Goal: Task Accomplishment & Management: Manage account settings

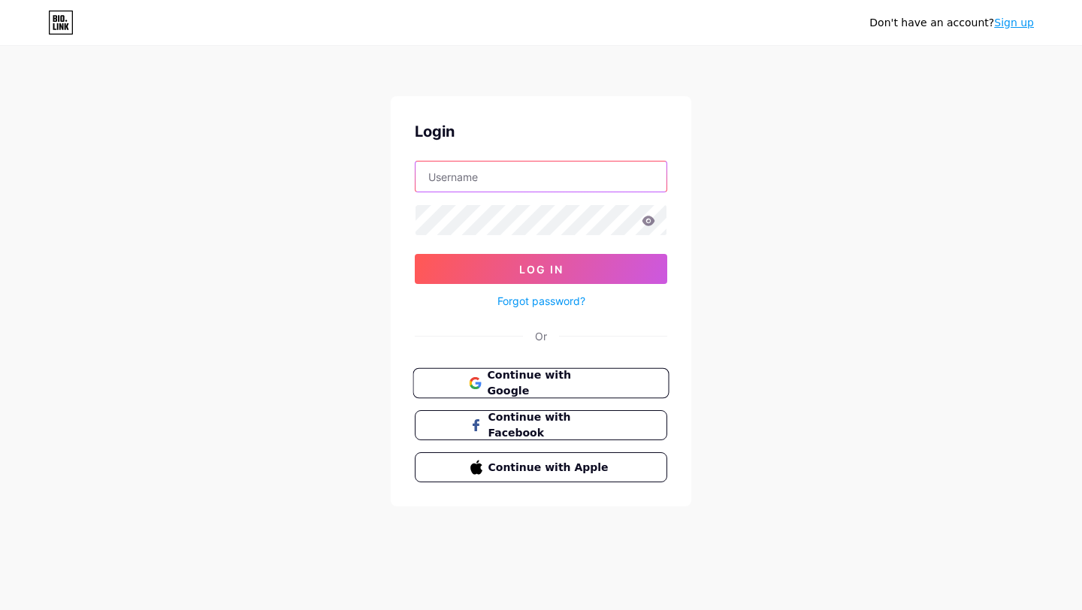
type input "sampadaverma12@gmail.com"
click at [509, 381] on span "Continue with Google" at bounding box center [549, 383] width 125 height 32
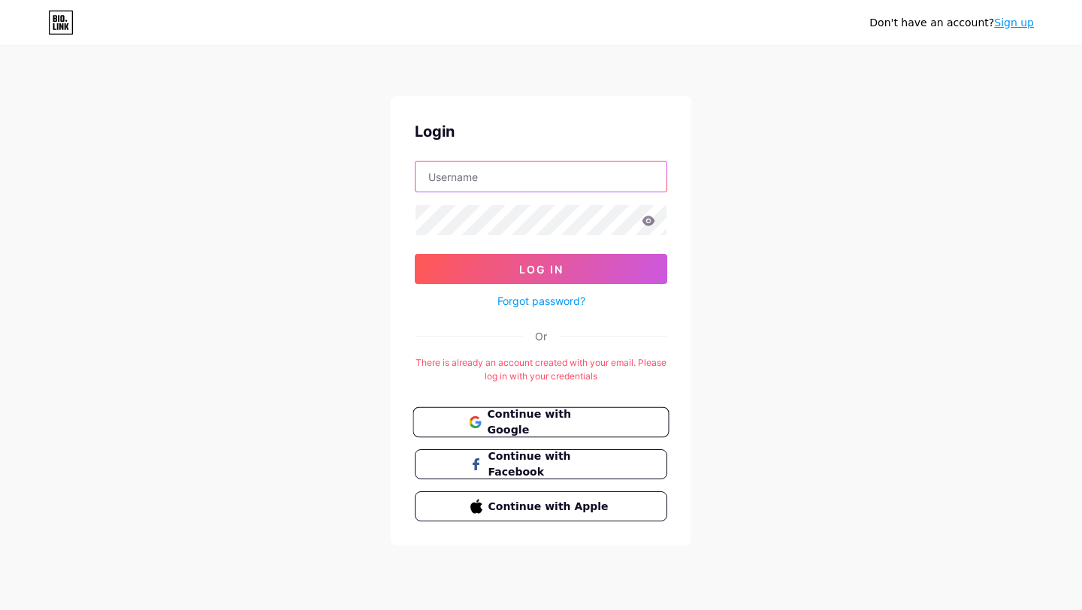
type input "[EMAIL_ADDRESS][DOMAIN_NAME]"
click at [546, 421] on span "Continue with Google" at bounding box center [549, 422] width 125 height 32
type input "[EMAIL_ADDRESS][DOMAIN_NAME]"
click at [653, 216] on icon at bounding box center [648, 221] width 14 height 11
click at [647, 220] on icon at bounding box center [648, 221] width 14 height 11
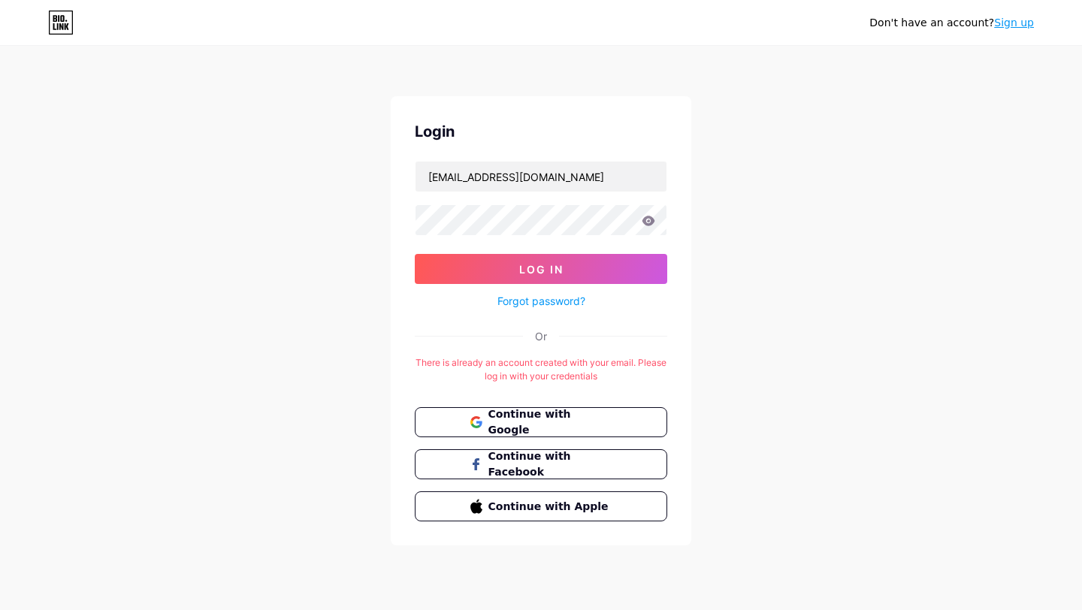
click at [649, 225] on icon at bounding box center [648, 221] width 13 height 10
click at [571, 278] on button "Log In" at bounding box center [541, 269] width 252 height 30
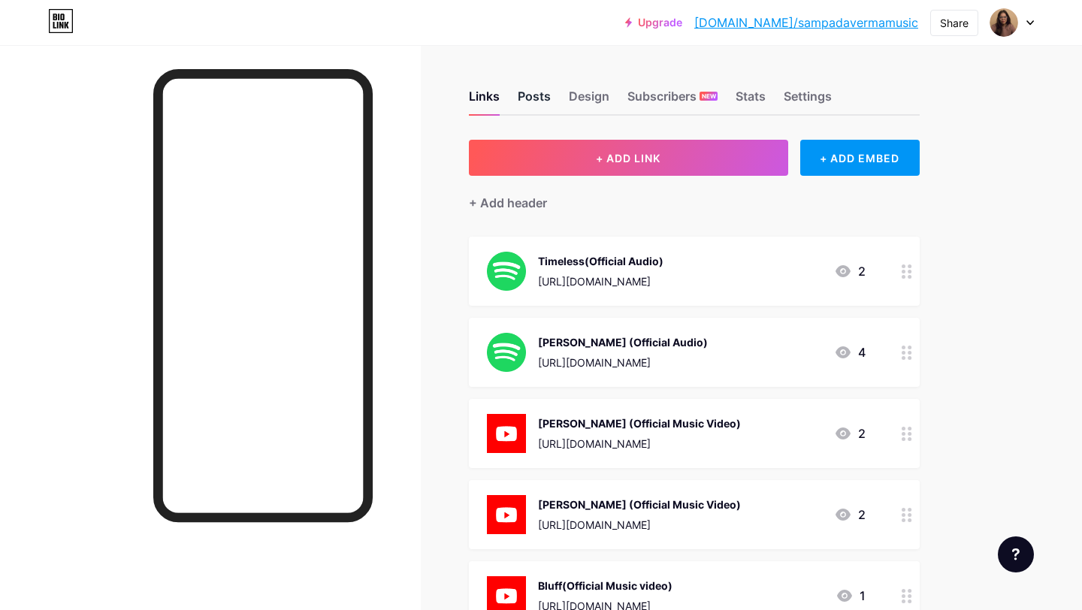
click at [538, 89] on div "Posts" at bounding box center [534, 100] width 33 height 27
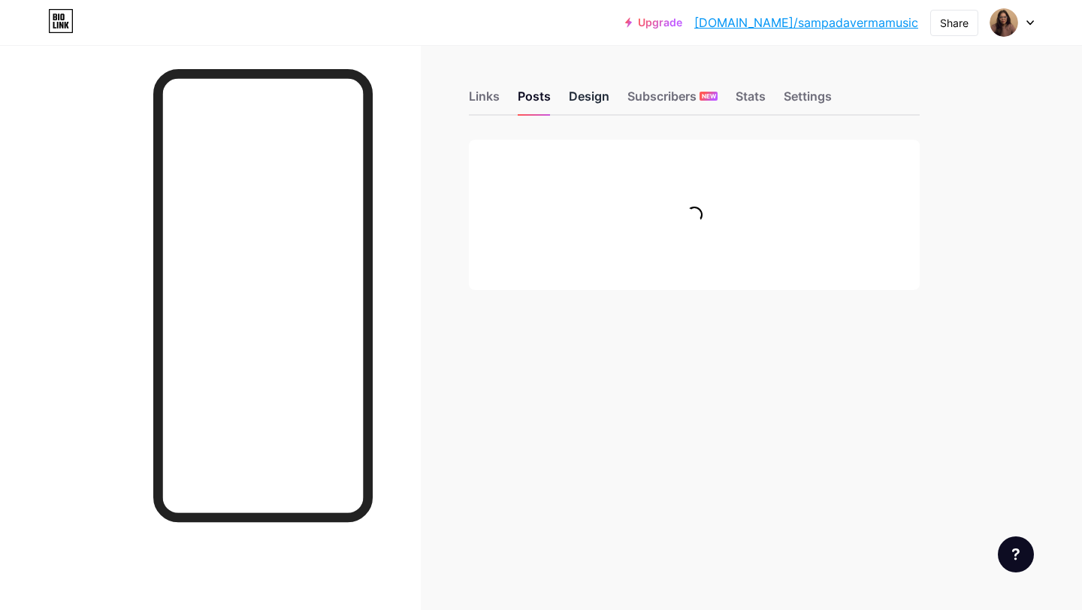
click at [599, 100] on div "Design" at bounding box center [589, 100] width 41 height 27
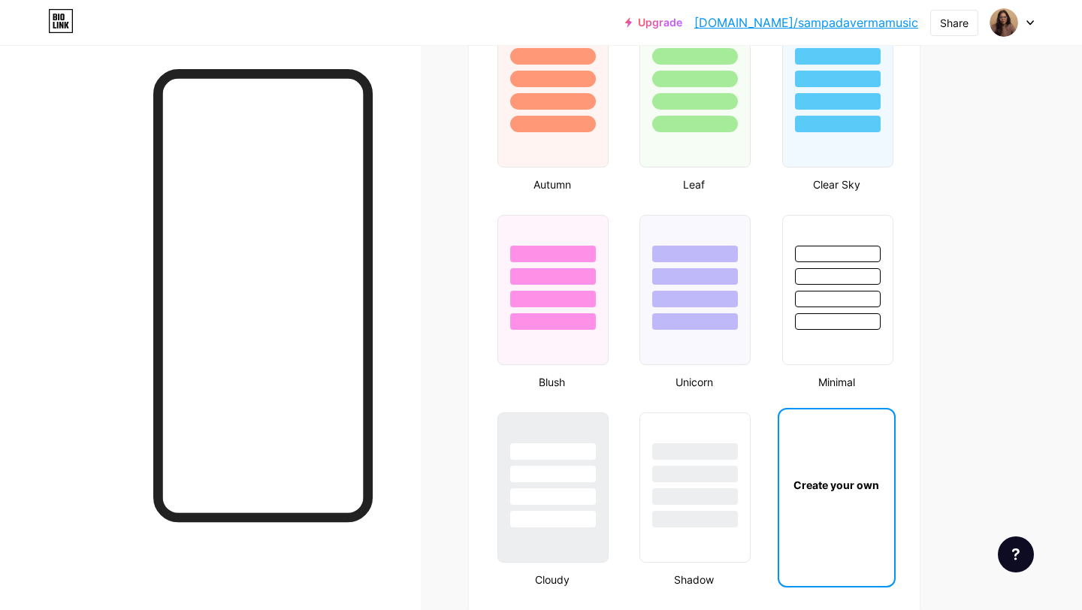
type input "#4d372d"
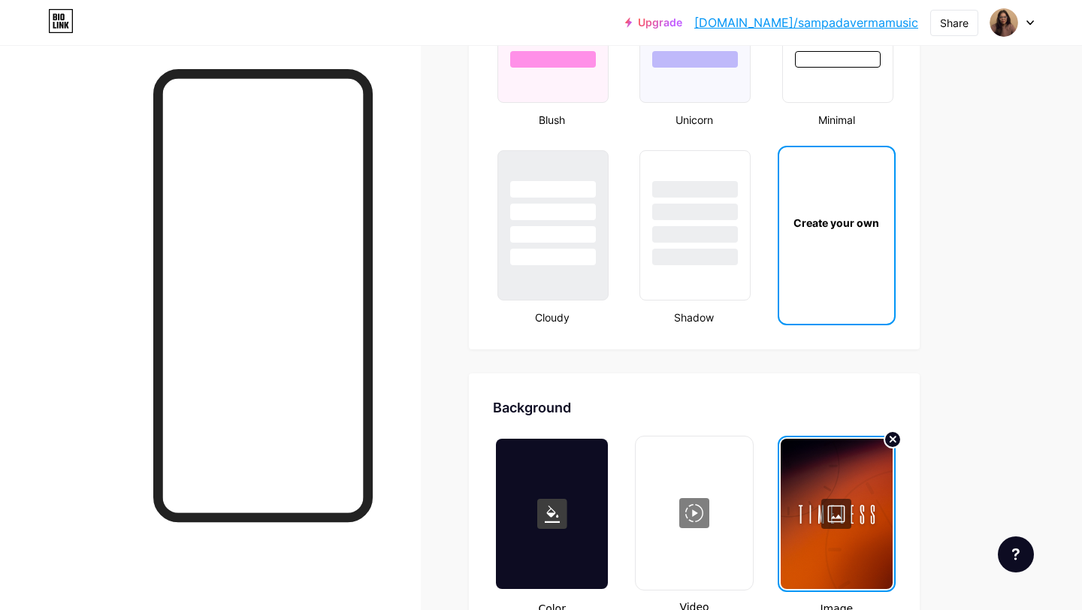
scroll to position [1628, 0]
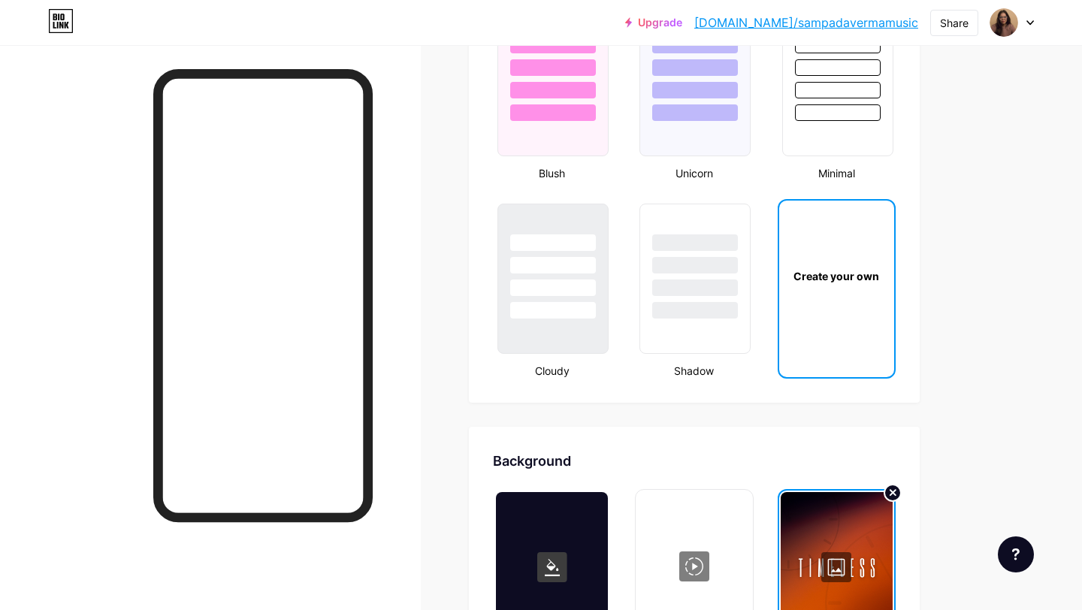
click at [815, 304] on div "Create your own" at bounding box center [836, 276] width 115 height 150
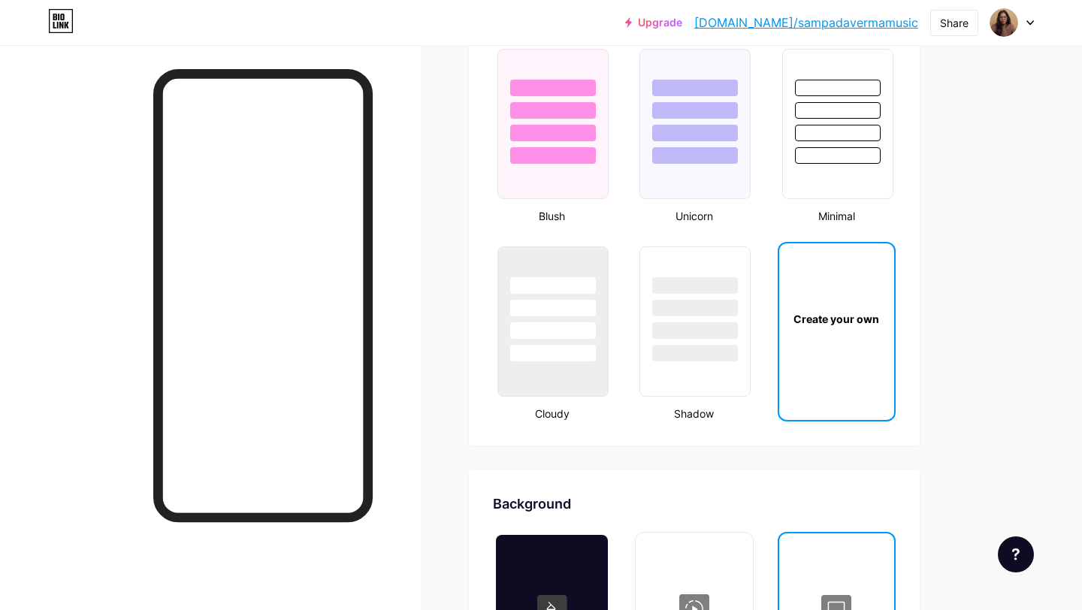
scroll to position [1584, 0]
click at [825, 326] on div "Create your own" at bounding box center [836, 320] width 110 height 16
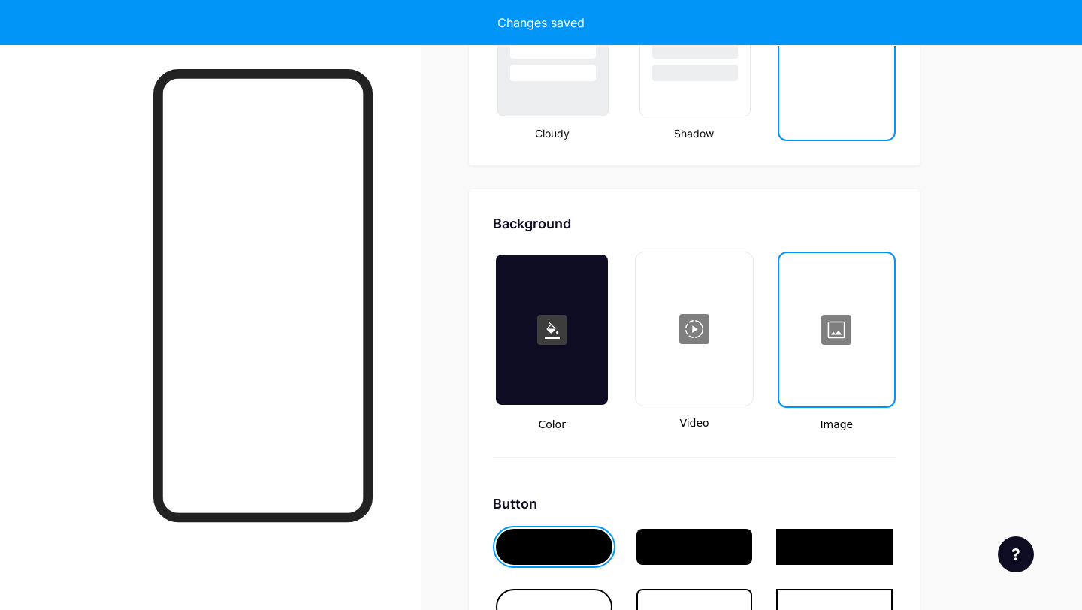
scroll to position [1994, 0]
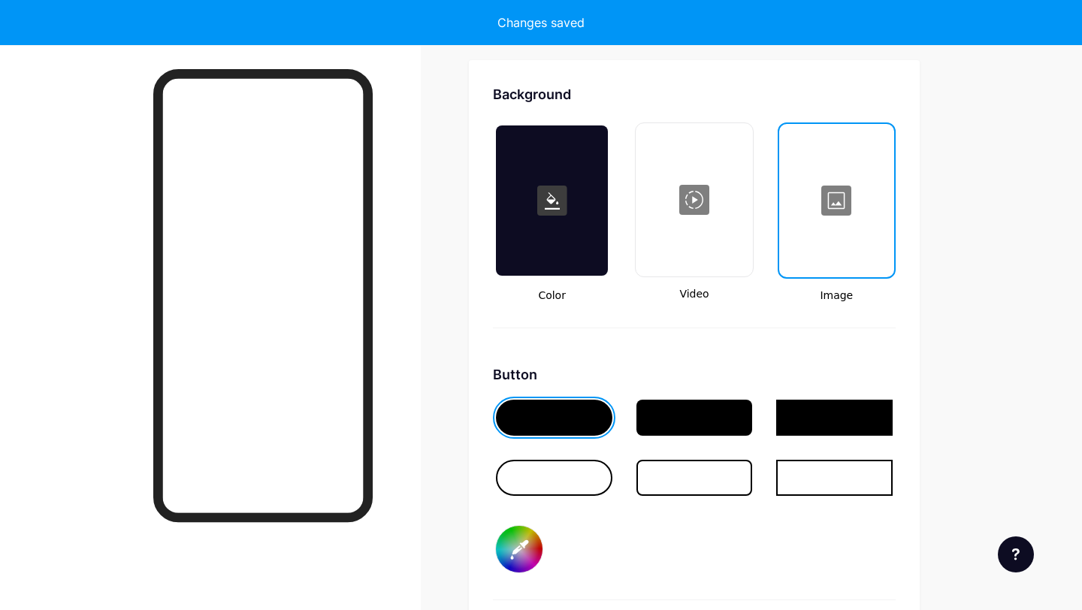
click at [836, 203] on div at bounding box center [836, 200] width 112 height 150
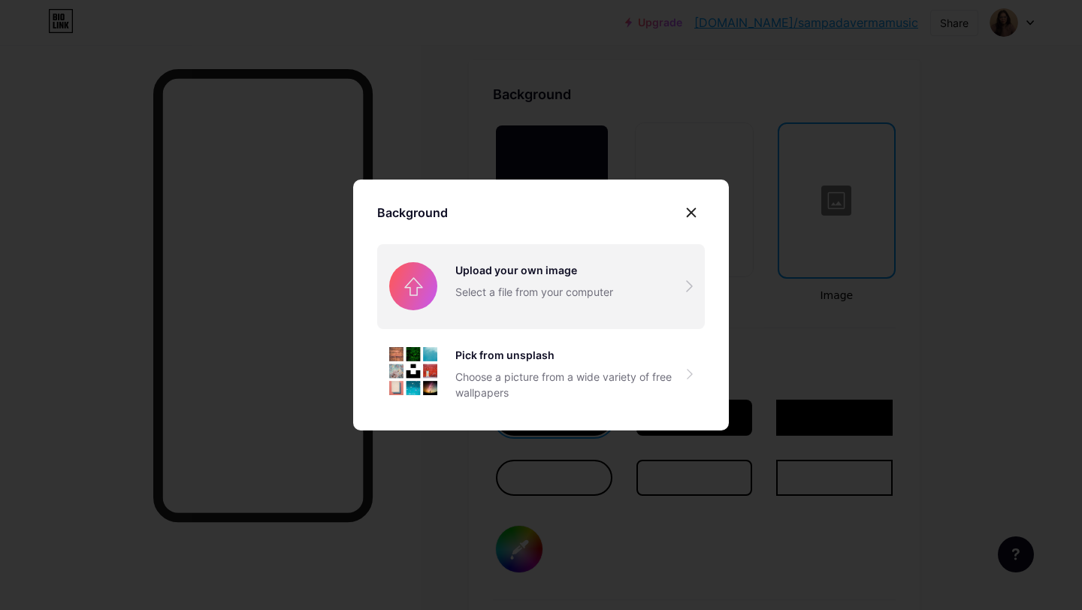
click at [526, 298] on input "file" at bounding box center [540, 286] width 327 height 84
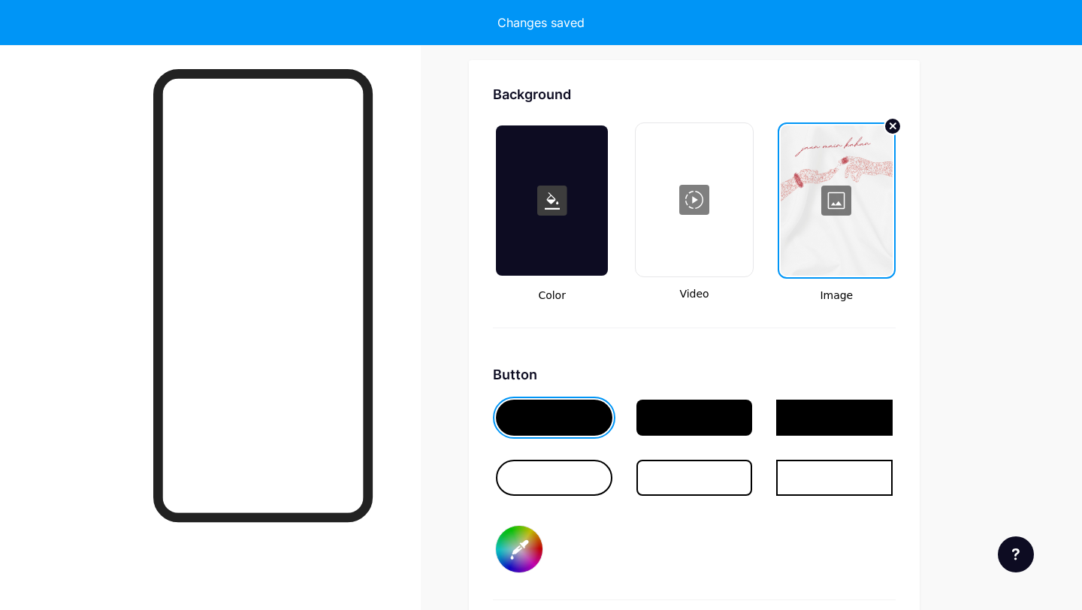
type input "#ffffff"
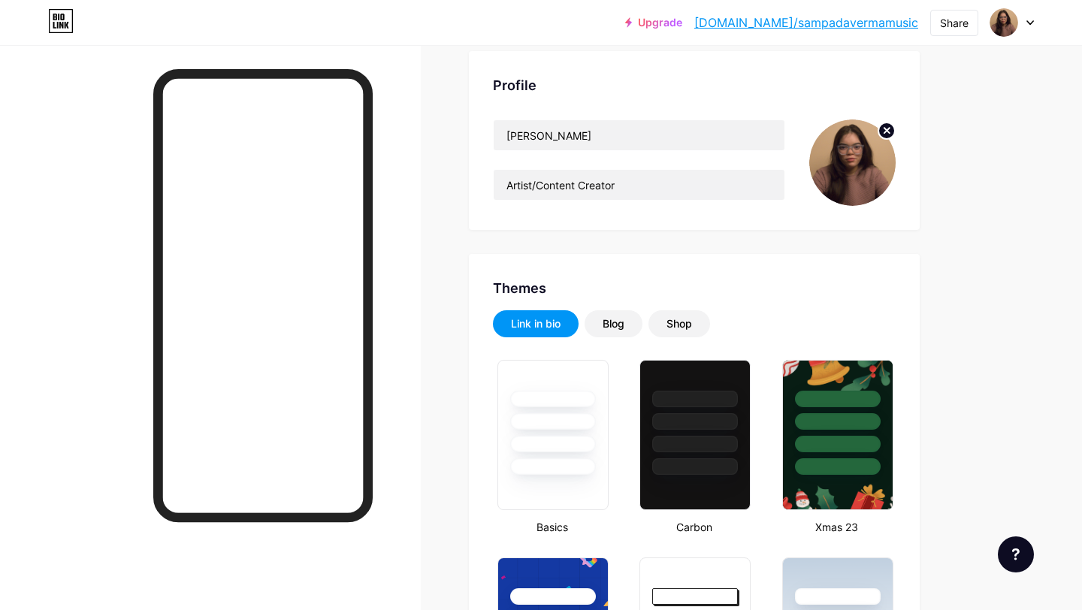
scroll to position [0, 0]
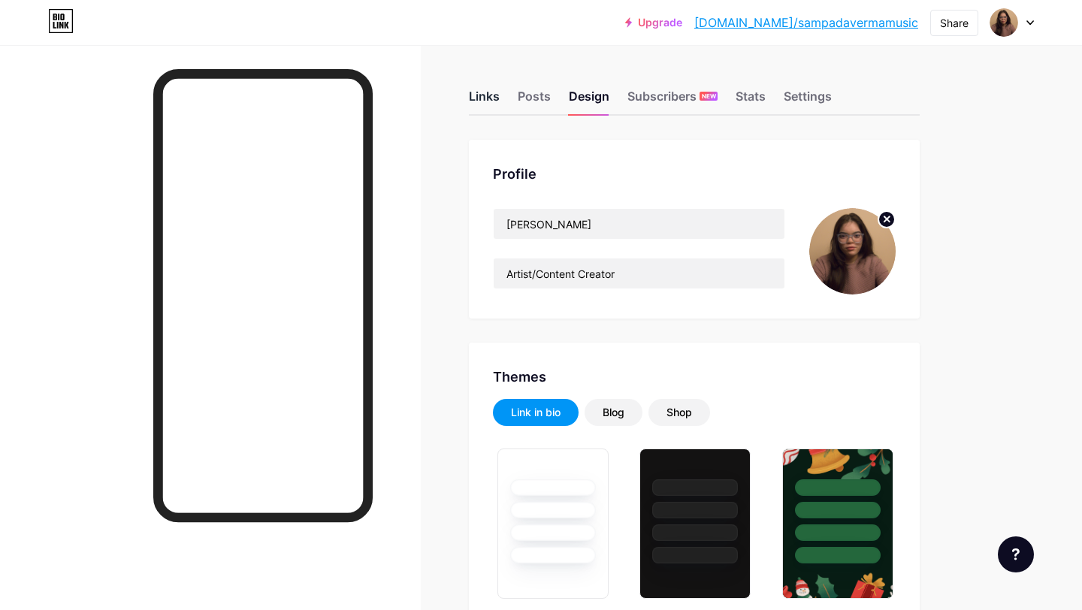
click at [480, 89] on div "Links" at bounding box center [484, 100] width 31 height 27
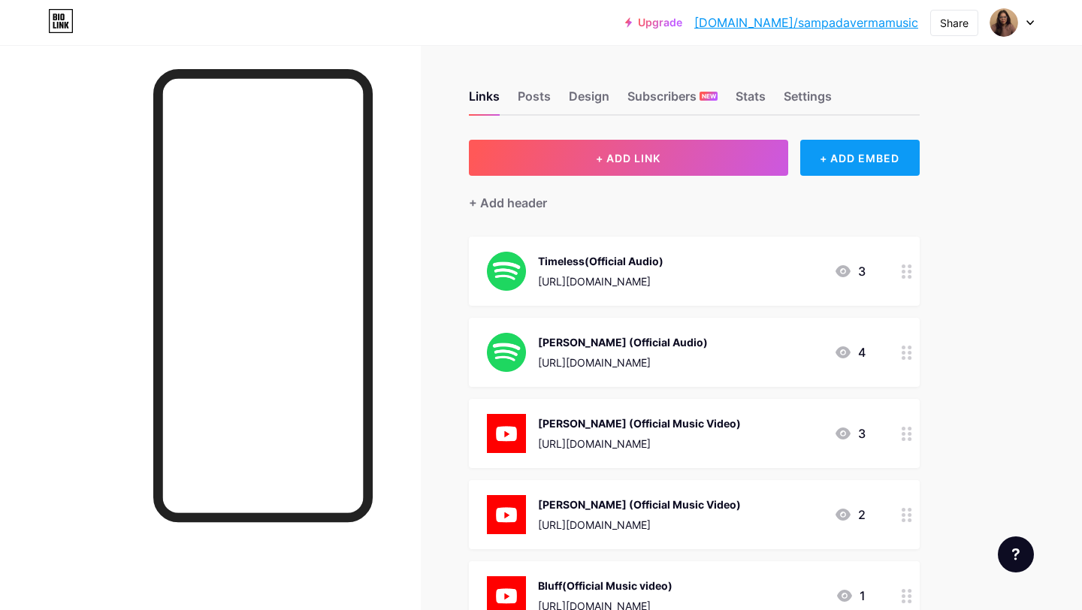
click at [850, 160] on div "+ ADD EMBED" at bounding box center [859, 158] width 119 height 36
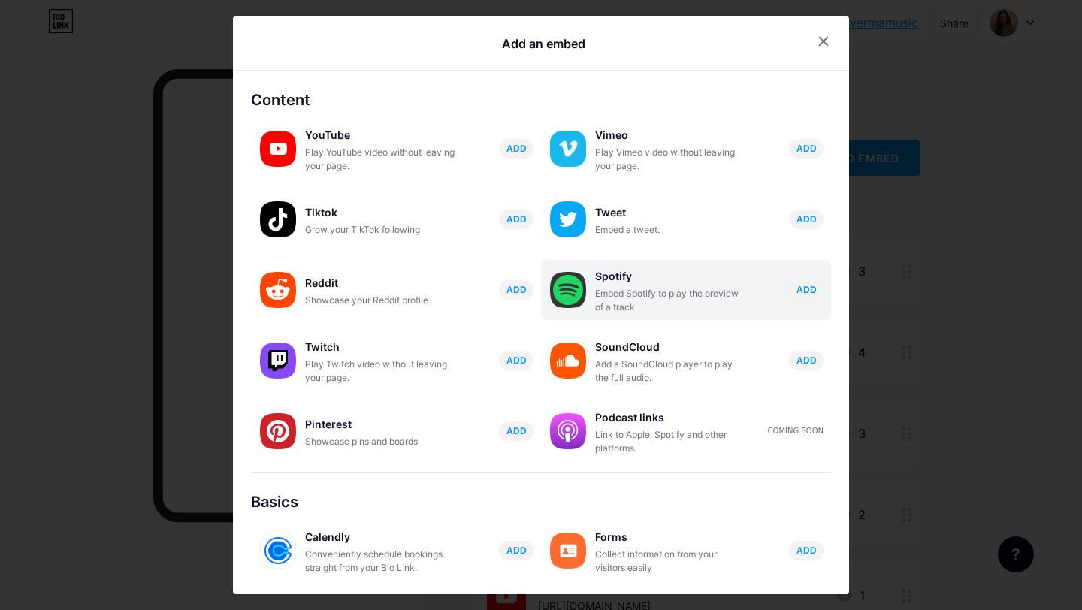
click at [635, 288] on div "Embed Spotify to play the preview of a track." at bounding box center [670, 300] width 150 height 27
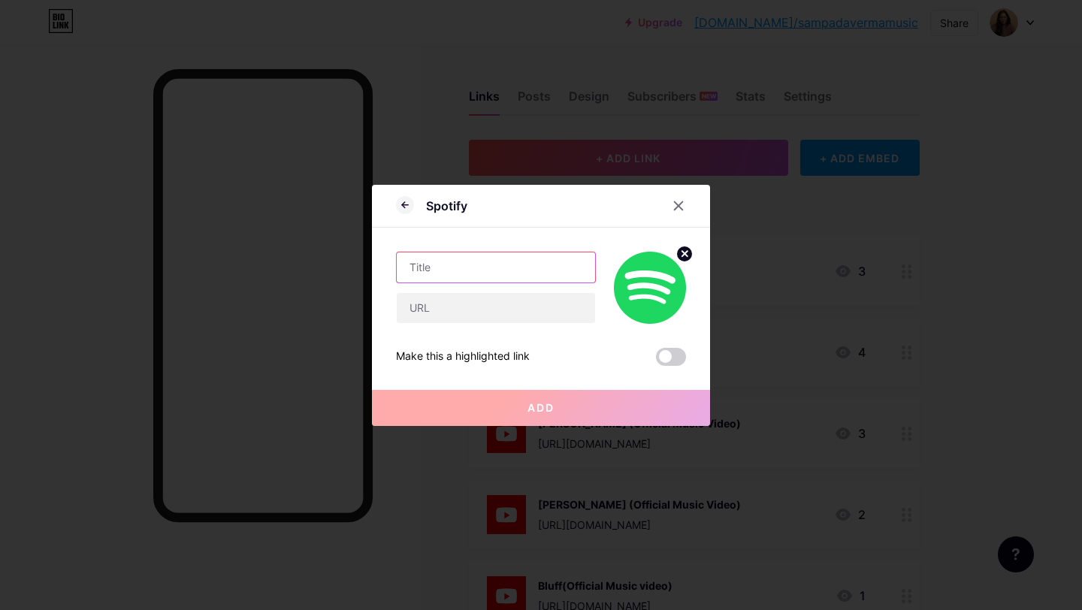
click at [473, 267] on input "text" at bounding box center [496, 267] width 198 height 30
type input "J"
click at [675, 202] on icon at bounding box center [679, 205] width 8 height 8
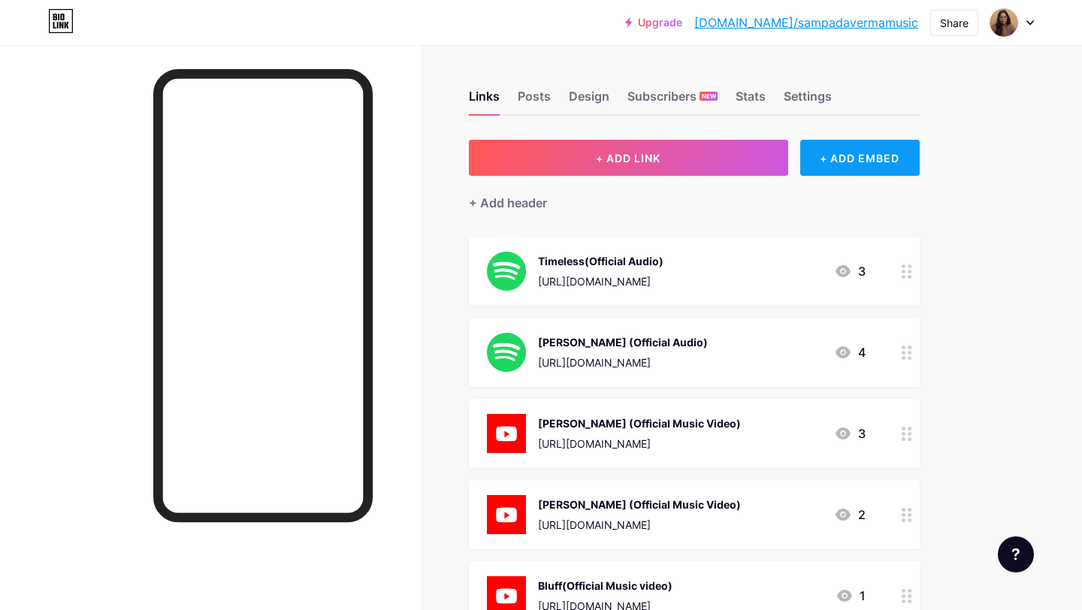
click at [873, 155] on div "+ ADD EMBED" at bounding box center [859, 158] width 119 height 36
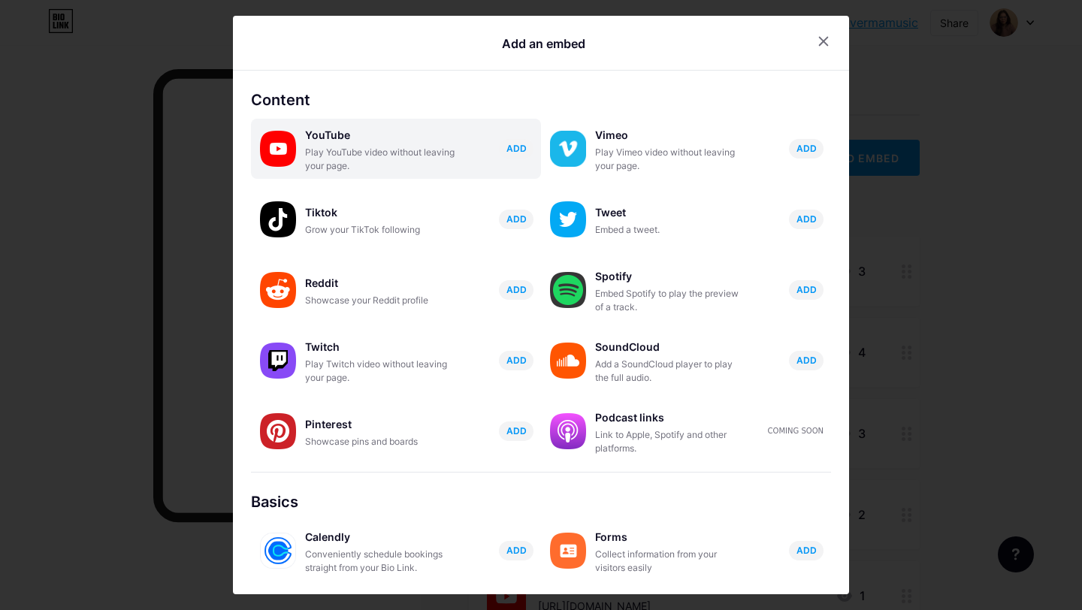
click at [376, 166] on div "Play YouTube video without leaving your page." at bounding box center [380, 159] width 150 height 27
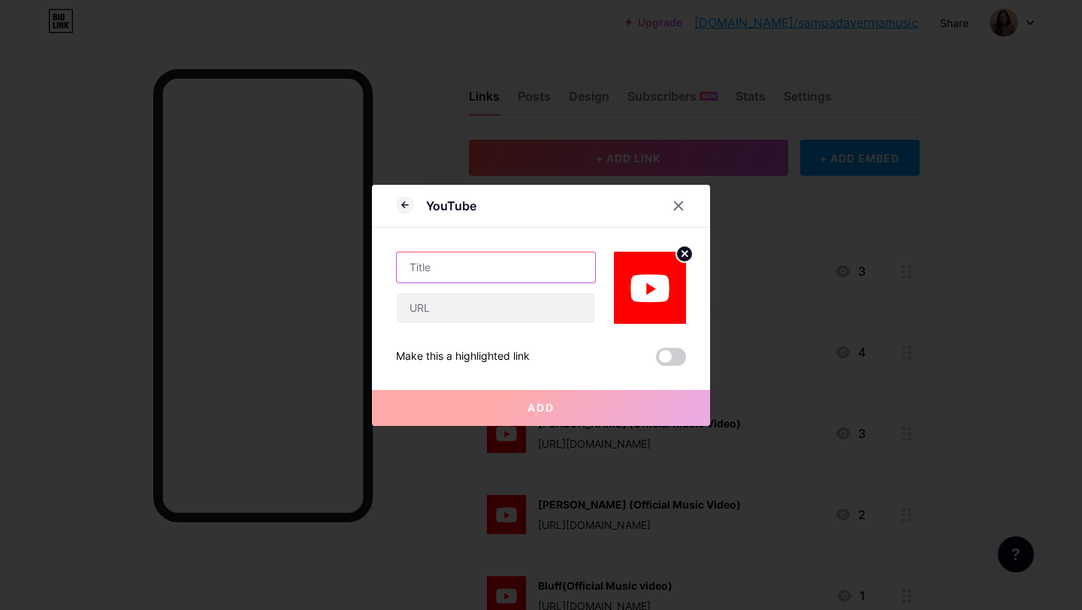
click at [476, 273] on input "text" at bounding box center [496, 267] width 198 height 30
paste input "https://youtu.be/wQ40y5JxxF8?feature=sha"
type input "https://youtu.be/wQ40y5JxxF8?feature=sha"
click at [527, 308] on input "text" at bounding box center [496, 308] width 198 height 30
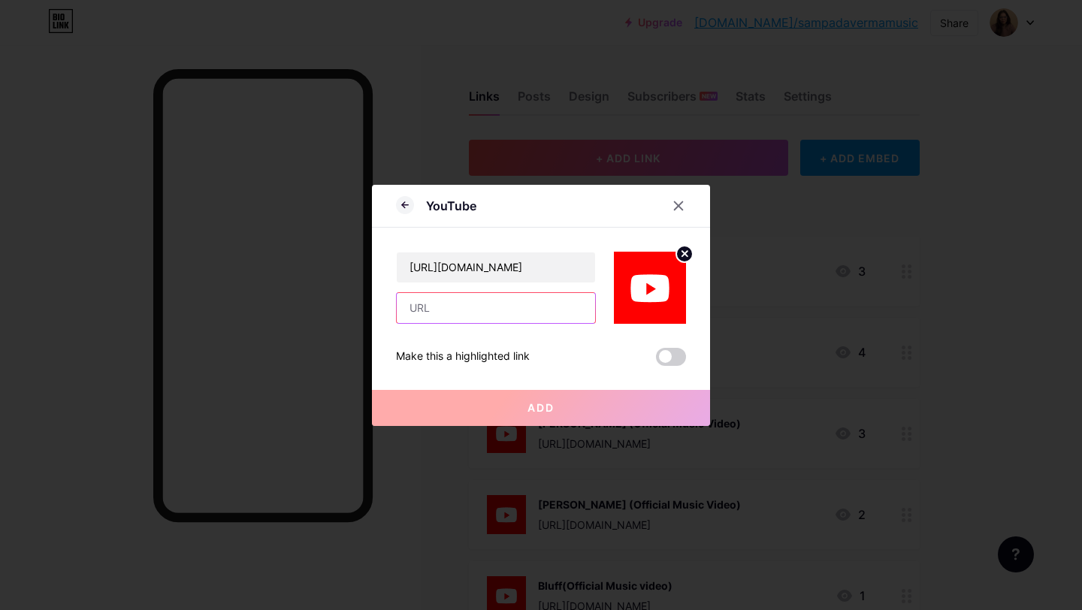
scroll to position [0, 0]
click at [524, 308] on input "text" at bounding box center [496, 308] width 198 height 30
paste input "[URL][DOMAIN_NAME]"
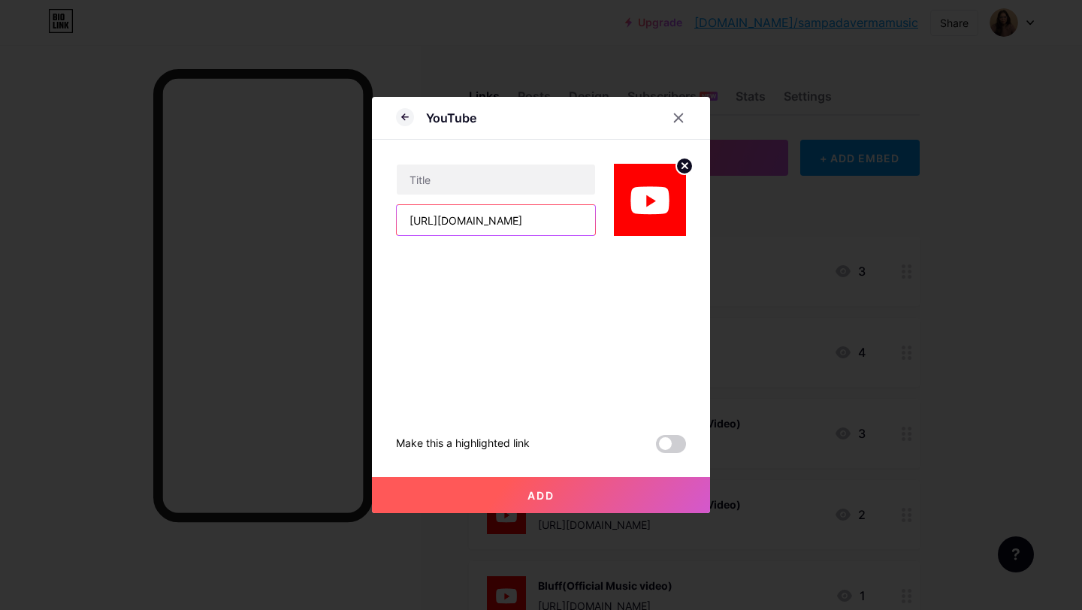
scroll to position [0, 64]
type input "[URL][DOMAIN_NAME]"
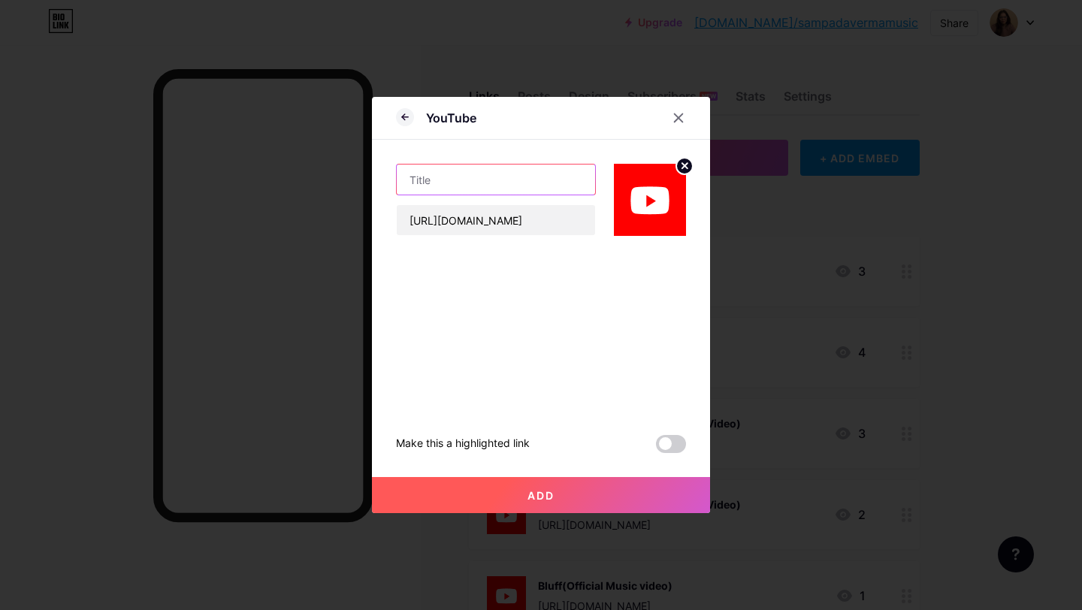
click at [487, 185] on input "text" at bounding box center [496, 180] width 198 height 30
type input "Timeless(Official Video)"
click at [576, 499] on button "Add" at bounding box center [541, 495] width 338 height 36
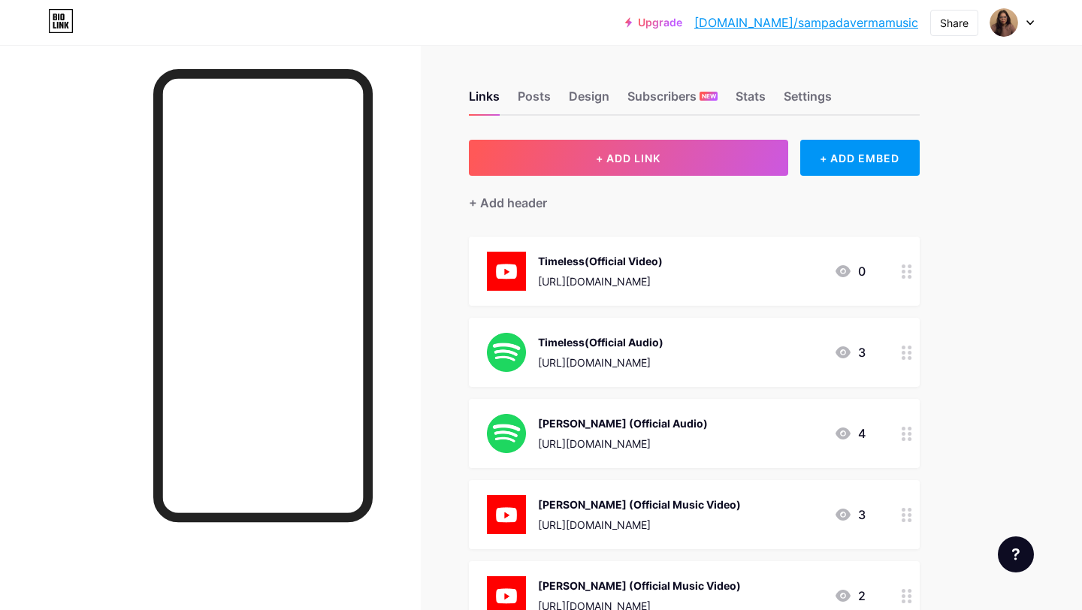
drag, startPoint x: 595, startPoint y: 260, endPoint x: 590, endPoint y: 364, distance: 103.8
click at [587, 98] on div "Design" at bounding box center [589, 100] width 41 height 27
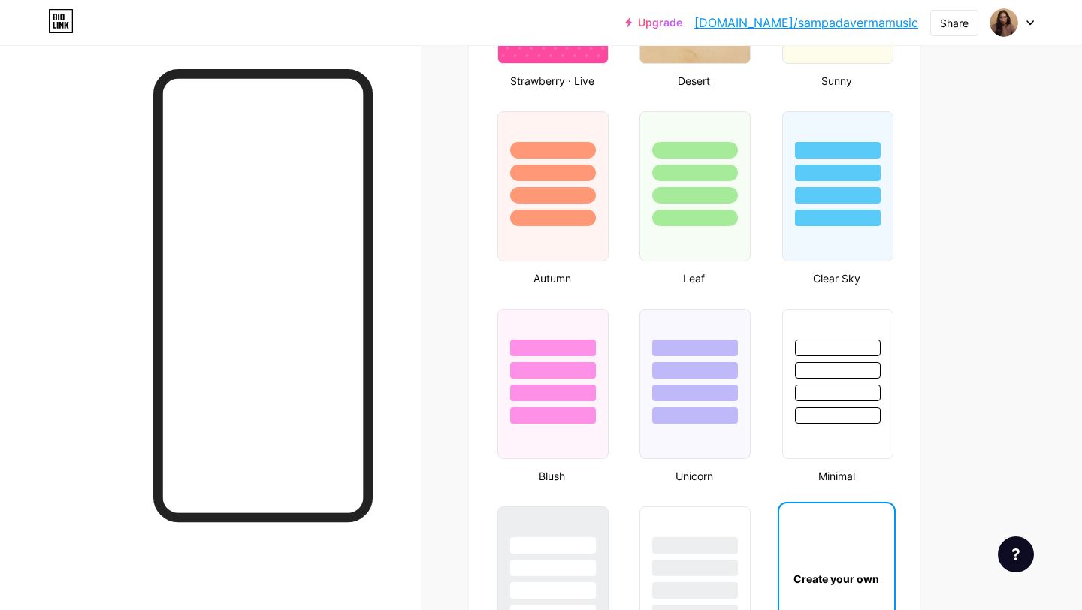
type input "#4d372d"
type input "#000000"
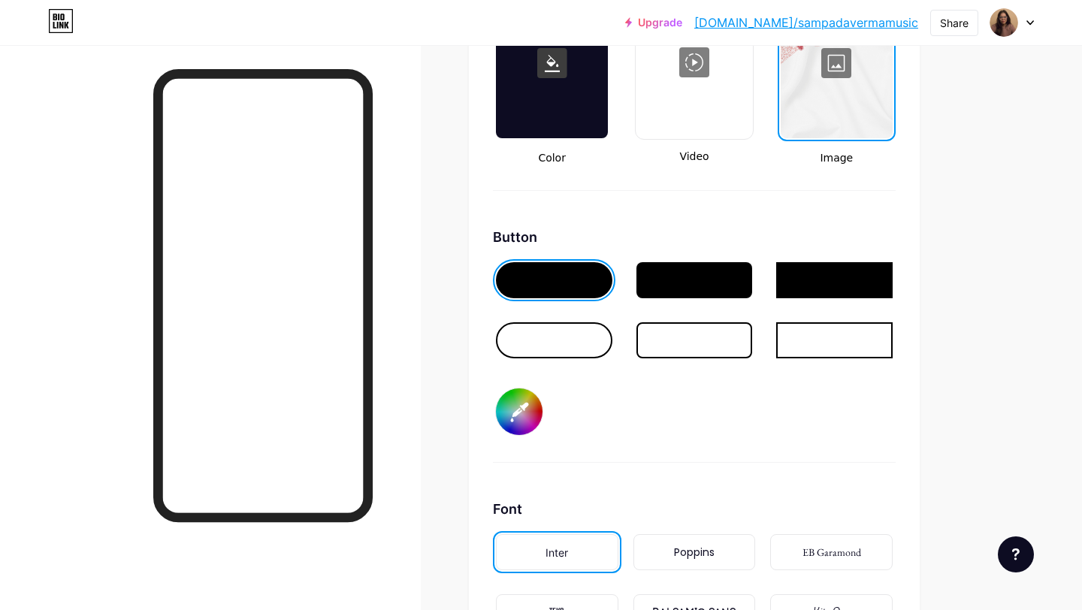
scroll to position [2161, 0]
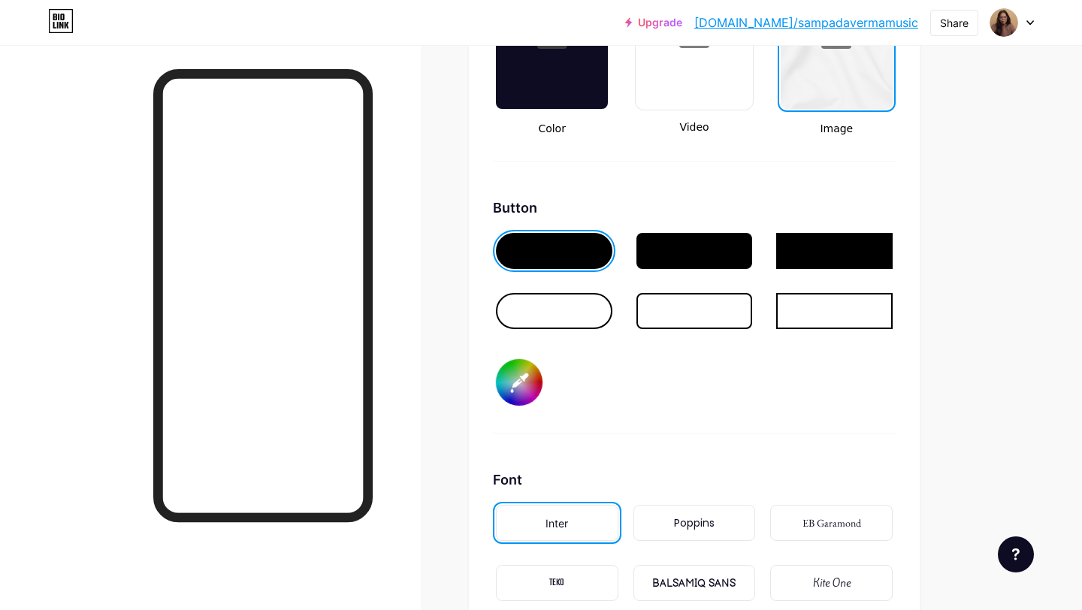
click at [518, 392] on input "#4d372d" at bounding box center [519, 382] width 47 height 47
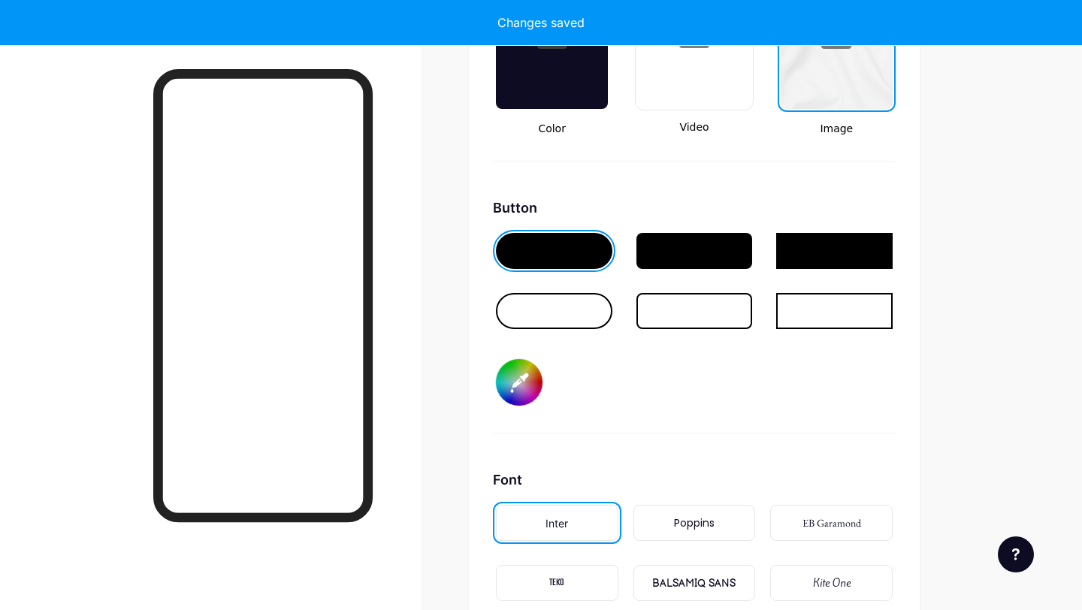
click at [726, 445] on div "Background Color Video Image Button #d0746a Font Inter Poppins EB Garamond TEKO…" at bounding box center [694, 323] width 403 height 813
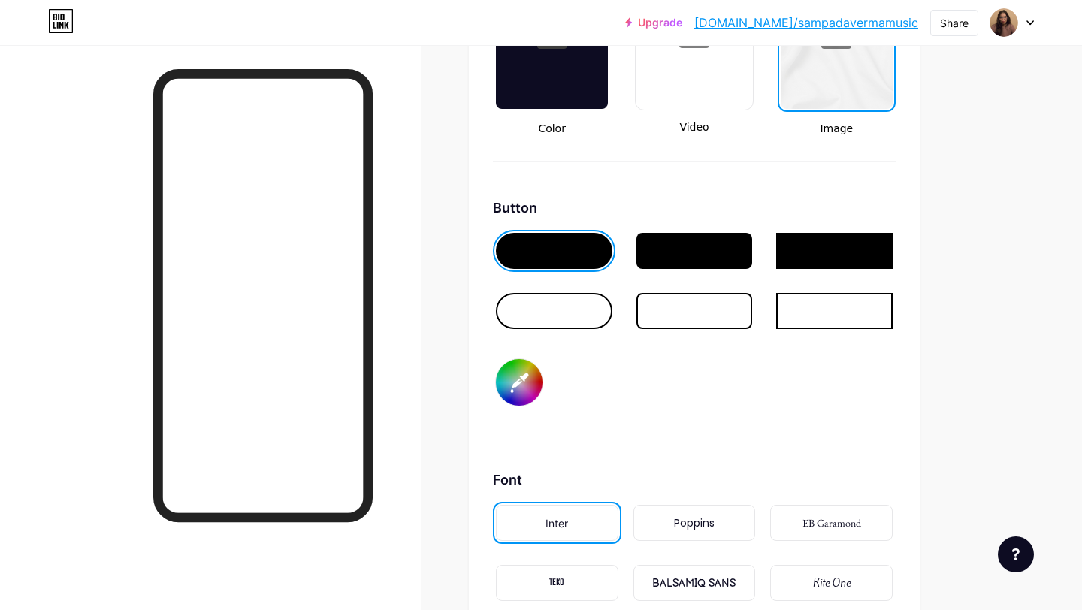
click at [527, 382] on input "#d0746a" at bounding box center [519, 382] width 47 height 47
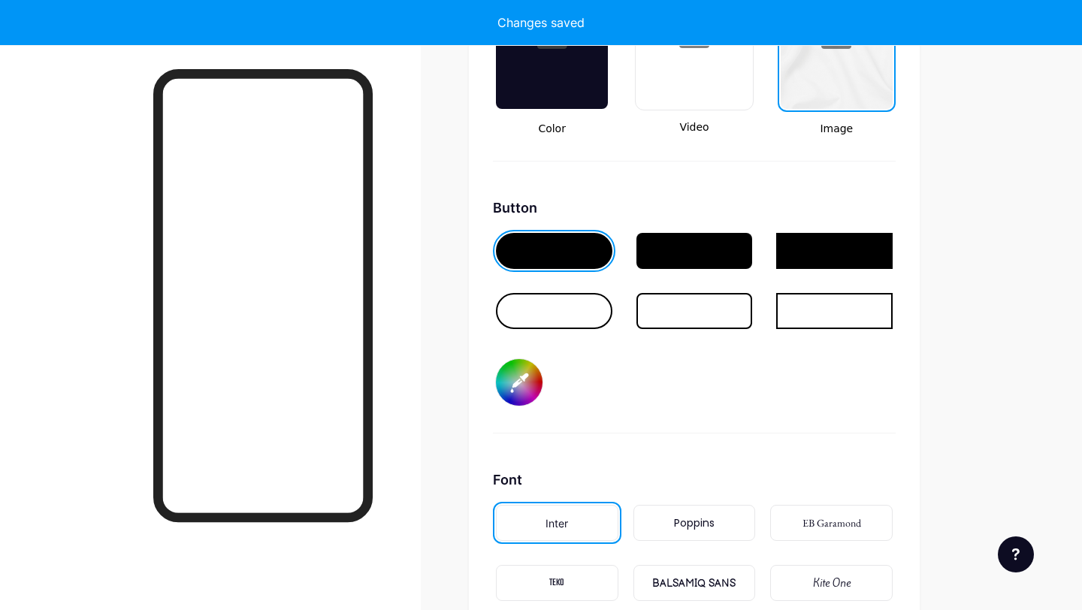
click at [715, 406] on div "Button #f6f6f6" at bounding box center [694, 316] width 403 height 236
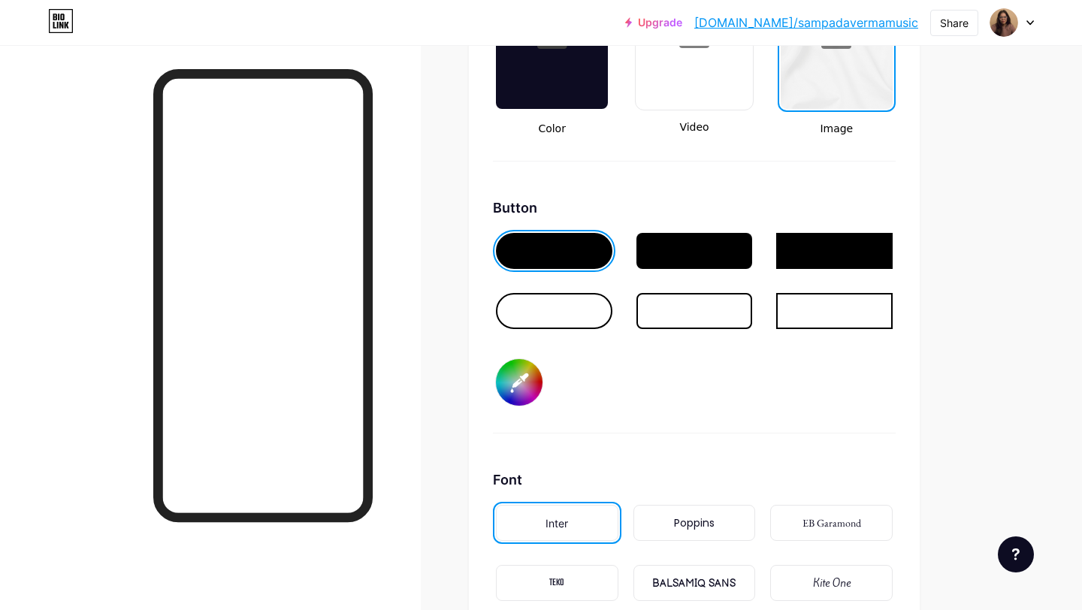
click at [515, 389] on input "#f6f6f6" at bounding box center [519, 382] width 47 height 47
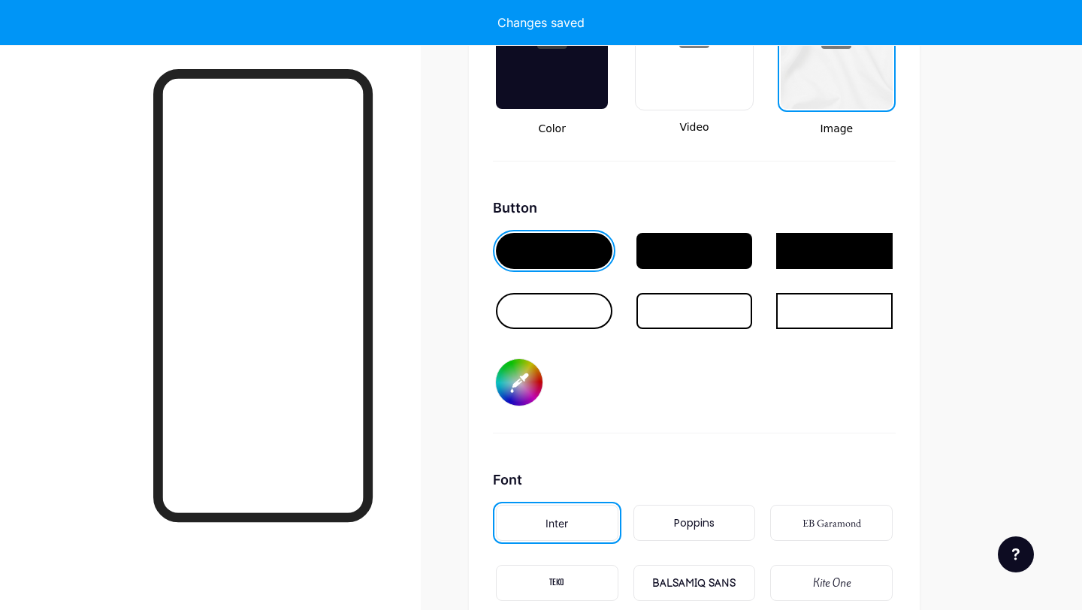
type input "#b12933"
click at [751, 408] on div "Button #b12933" at bounding box center [694, 316] width 403 height 236
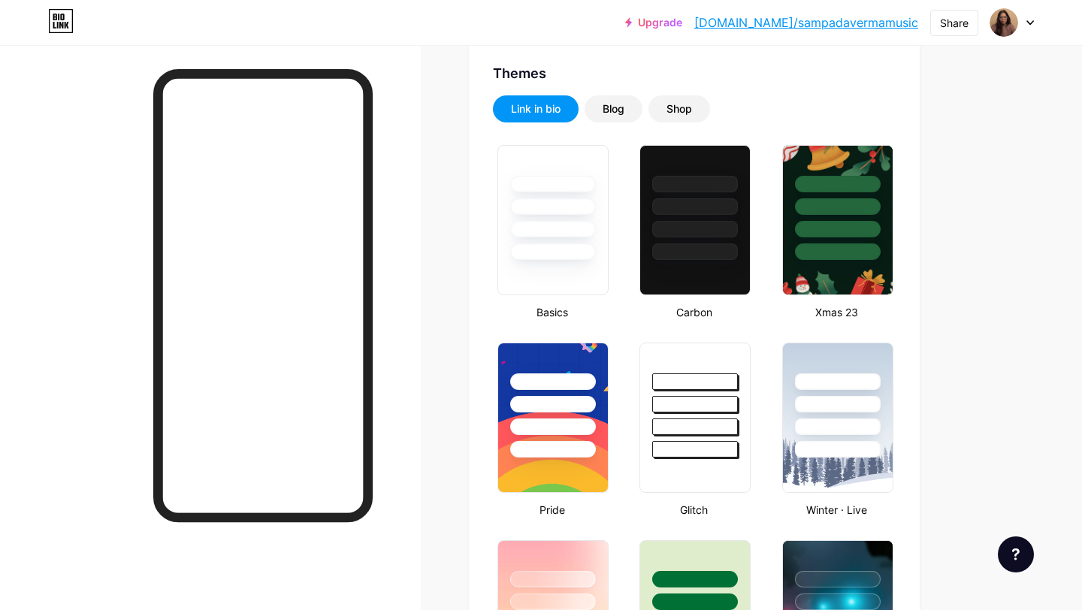
scroll to position [0, 0]
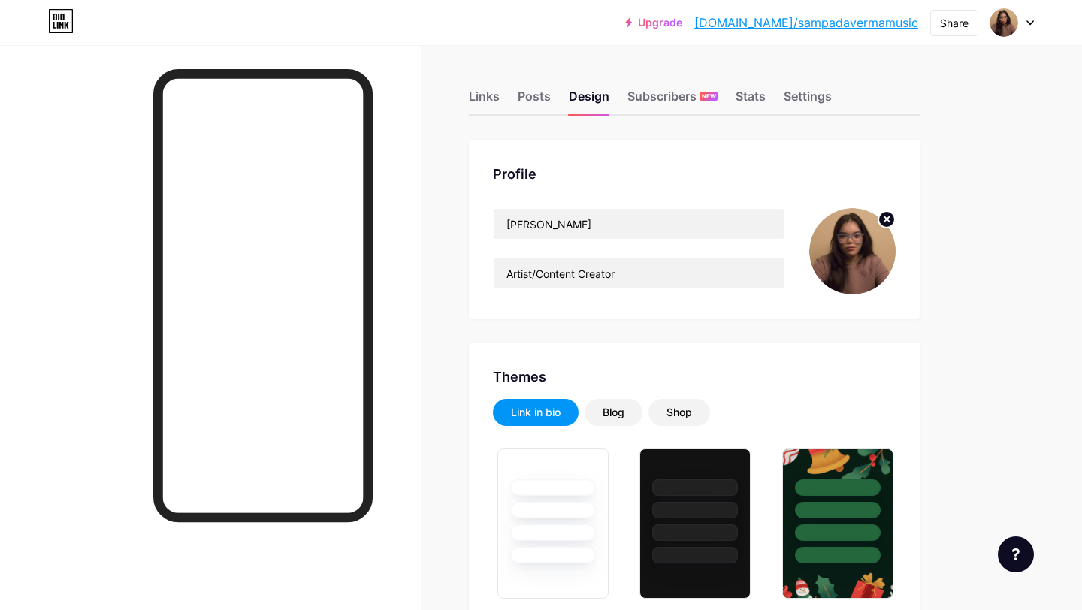
click at [853, 255] on img at bounding box center [852, 251] width 86 height 86
click at [887, 220] on icon at bounding box center [886, 218] width 5 height 5
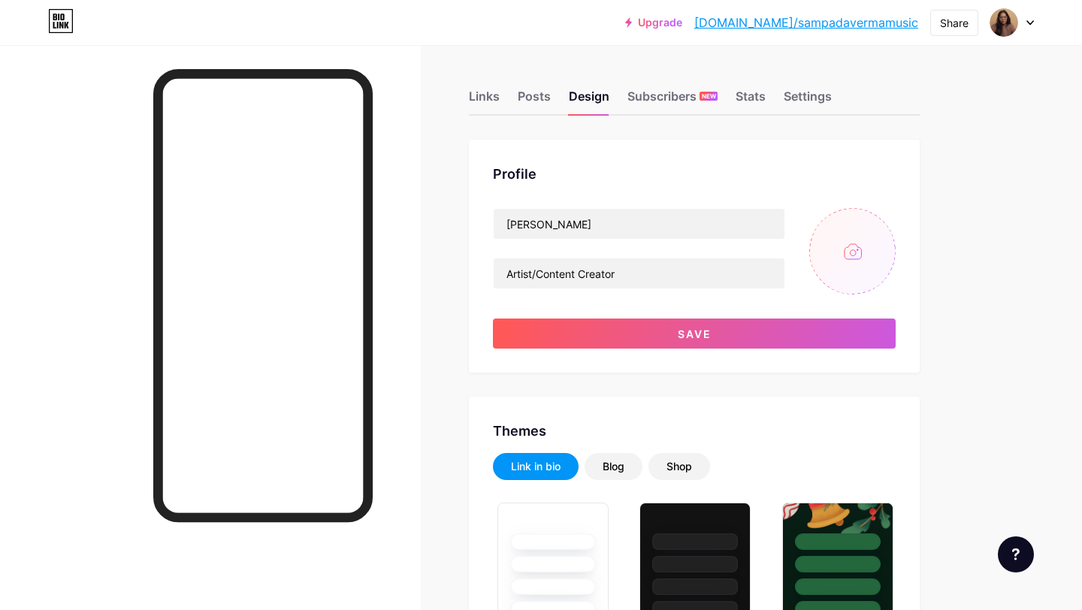
click at [856, 249] on input "file" at bounding box center [852, 251] width 86 height 86
type input "C:\fakepath\ dp2.png"
click at [846, 255] on img at bounding box center [852, 251] width 86 height 86
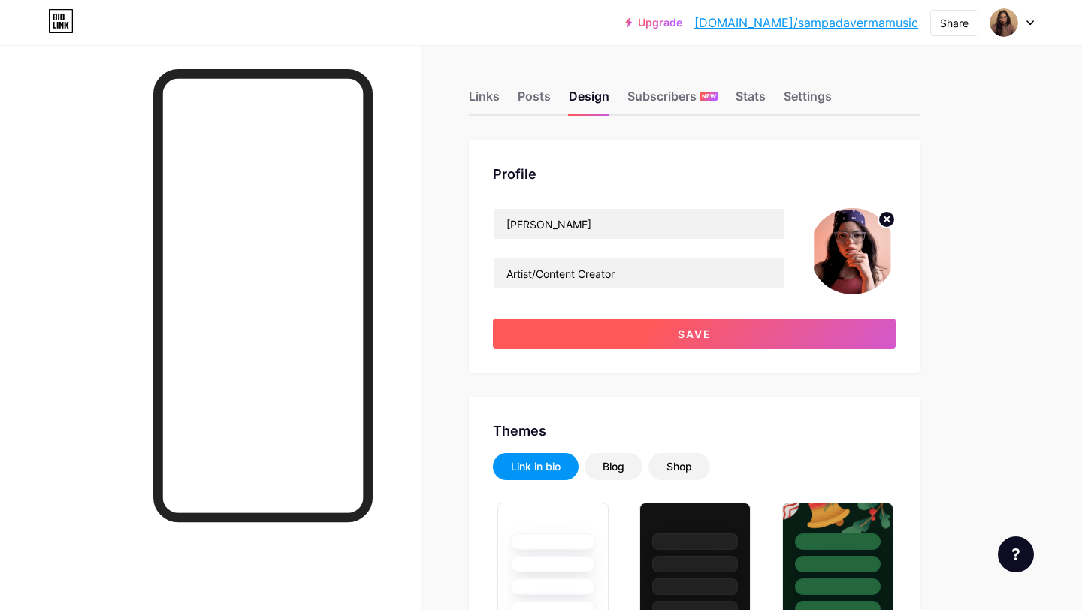
click at [792, 330] on button "Save" at bounding box center [694, 333] width 403 height 30
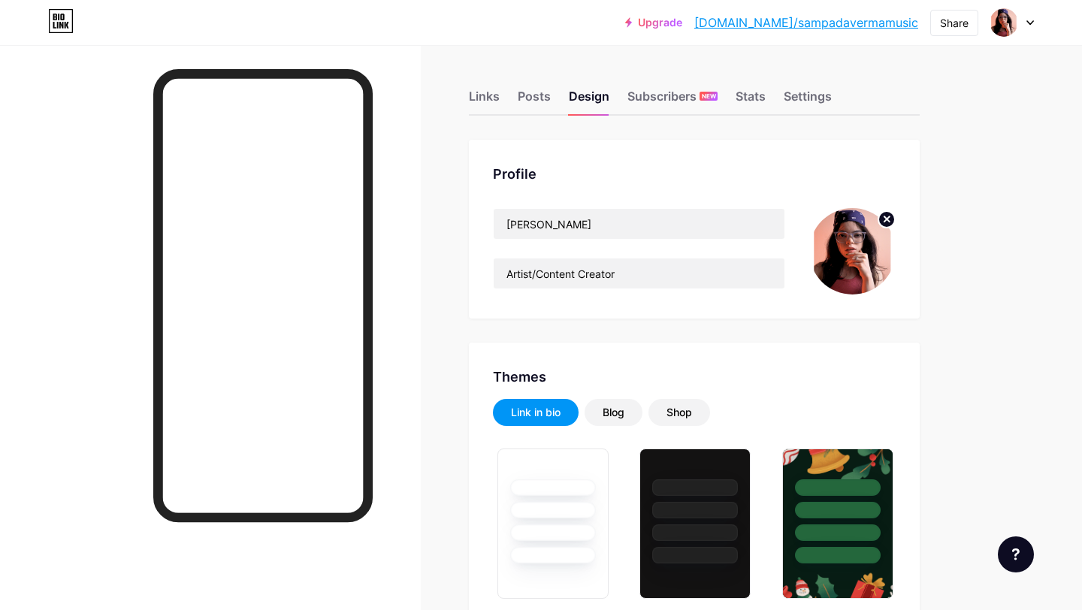
click at [839, 271] on img at bounding box center [852, 251] width 86 height 86
click at [844, 265] on img at bounding box center [852, 251] width 86 height 86
click at [847, 250] on img at bounding box center [852, 251] width 86 height 86
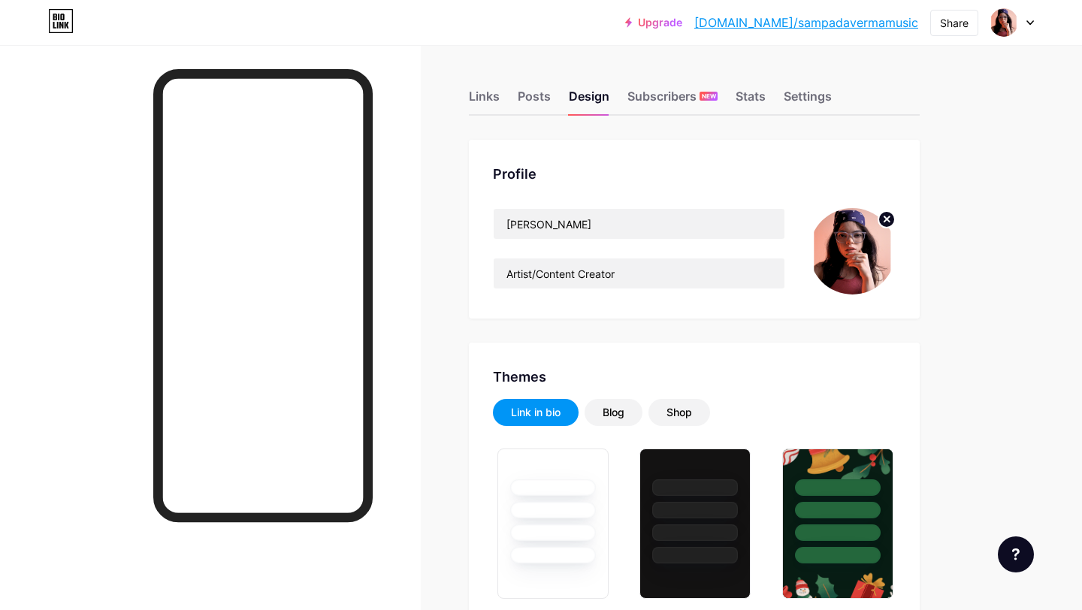
click at [847, 250] on img at bounding box center [852, 251] width 86 height 86
click at [490, 97] on div "Links" at bounding box center [484, 100] width 31 height 27
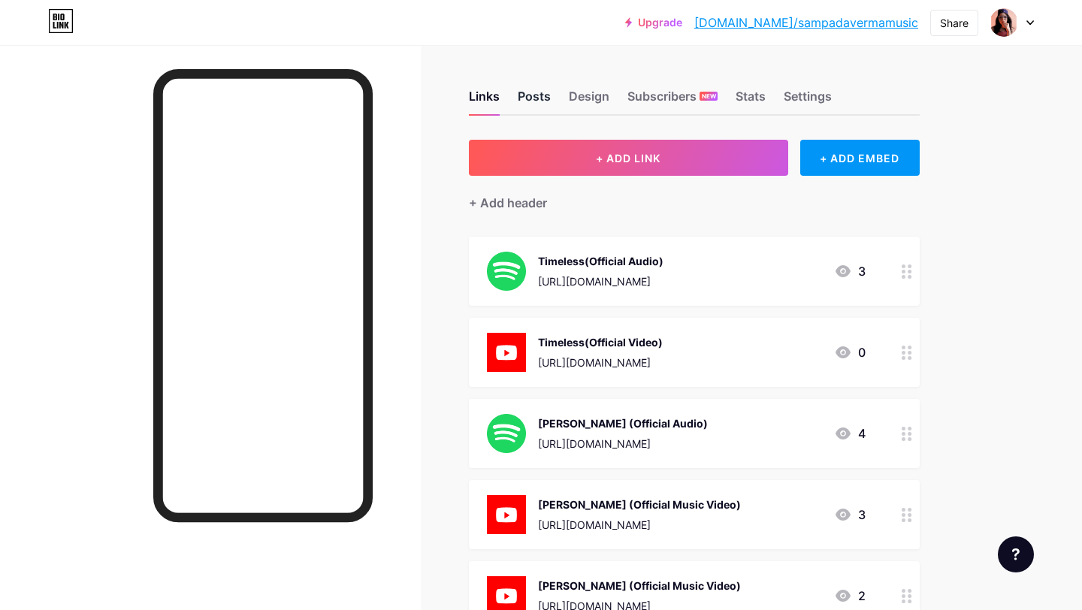
click at [546, 90] on div "Posts" at bounding box center [534, 100] width 33 height 27
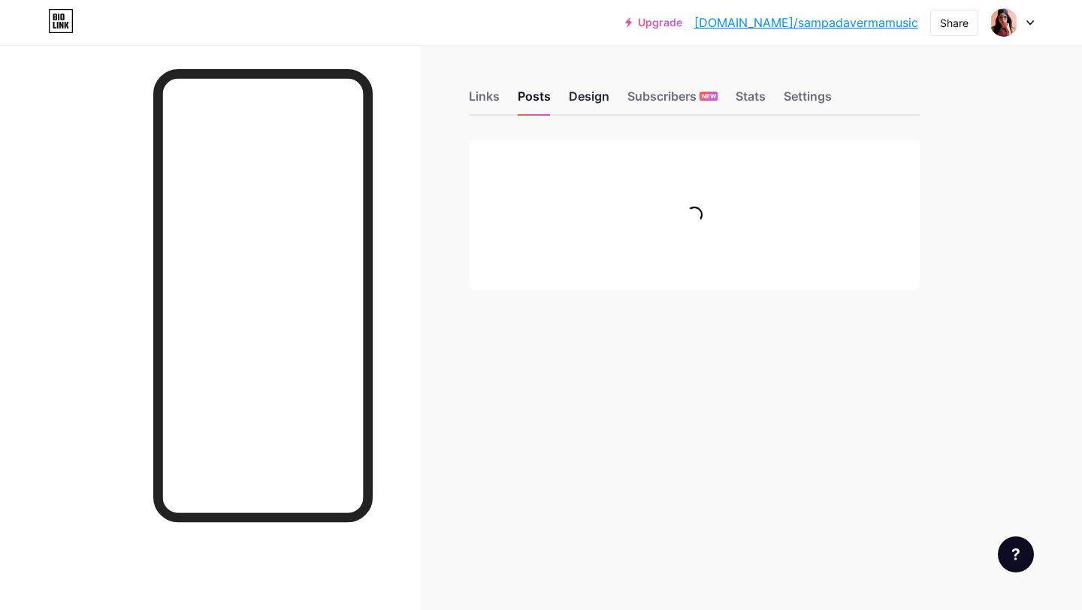
click at [588, 92] on div "Design" at bounding box center [589, 100] width 41 height 27
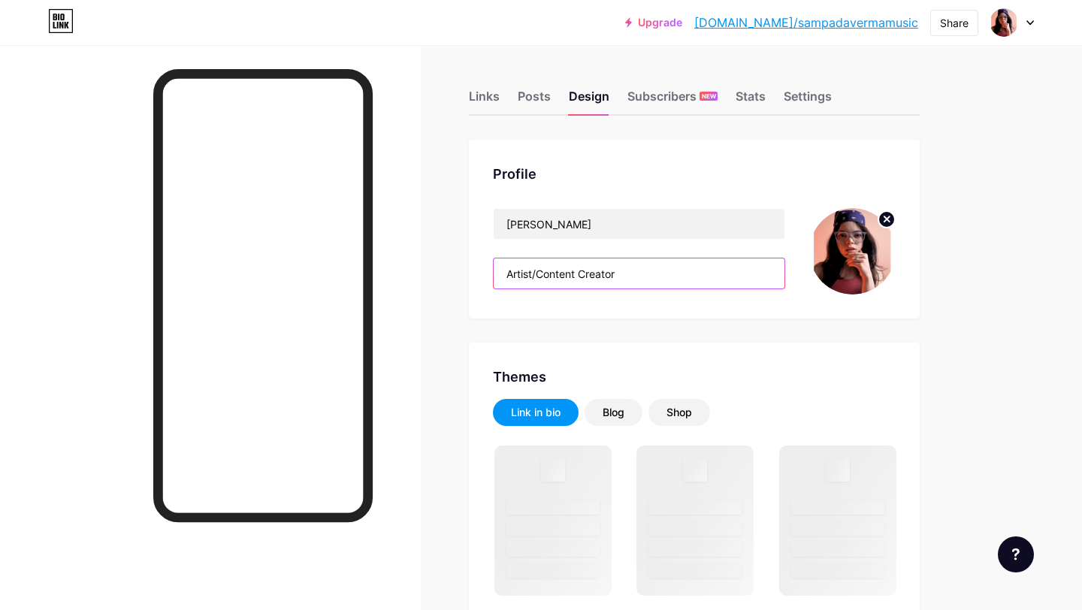
click at [626, 280] on input "Artist/Content Creator" at bounding box center [639, 273] width 291 height 30
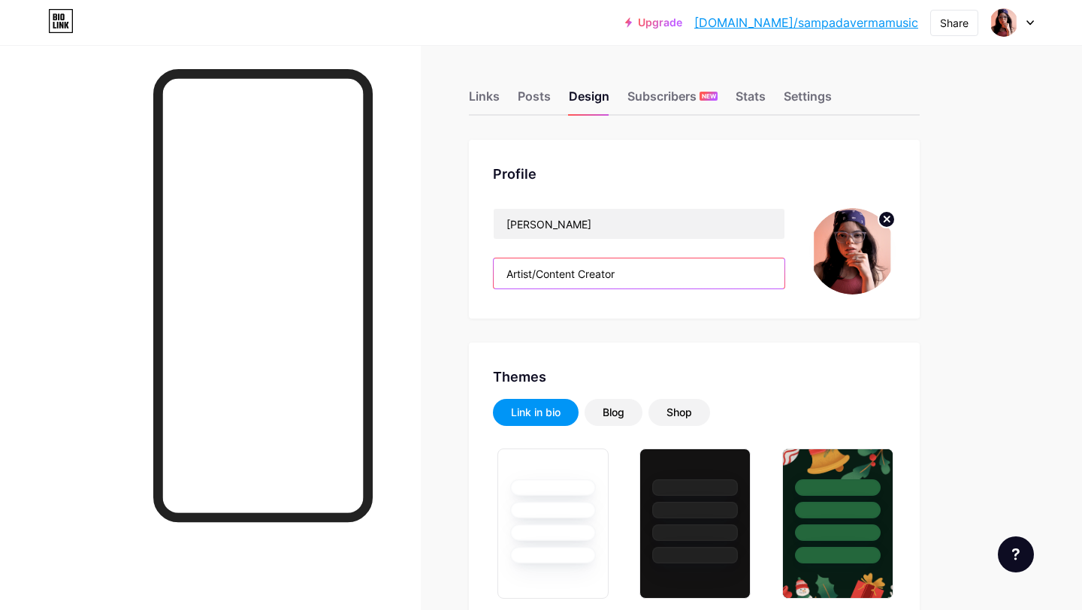
type input "#b12933"
type input "#000000"
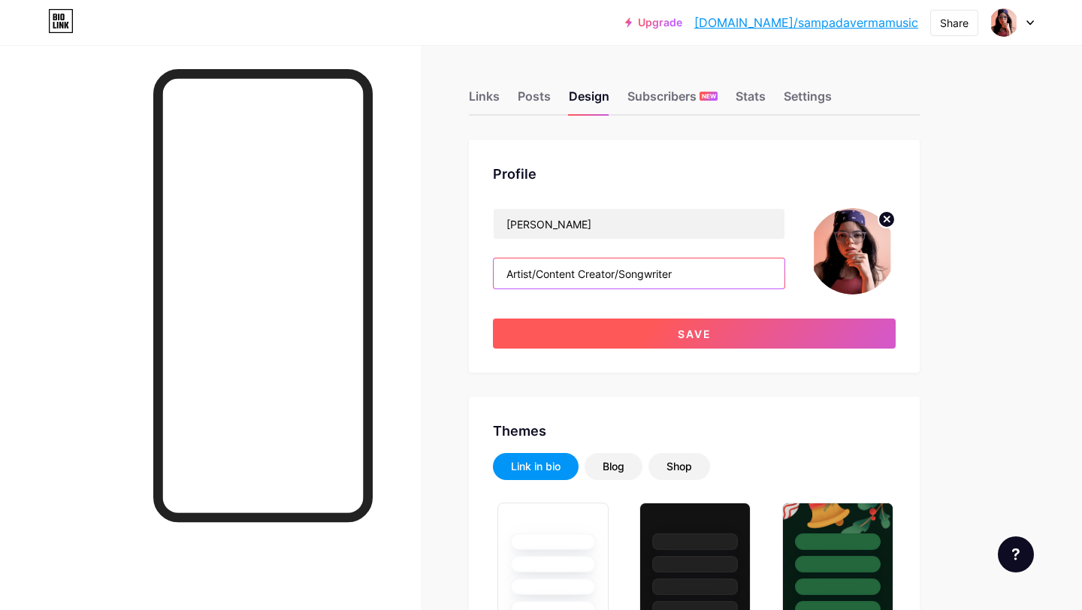
type input "Artist/Content Creator/Songwriter"
click at [710, 334] on span "Save" at bounding box center [695, 333] width 34 height 13
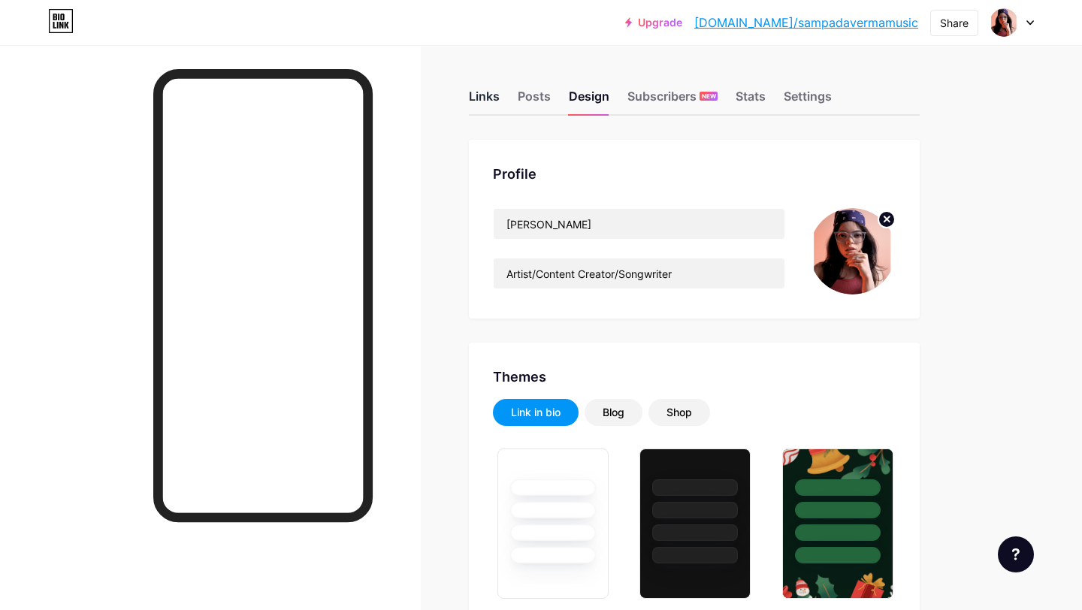
click at [483, 96] on div "Links" at bounding box center [484, 100] width 31 height 27
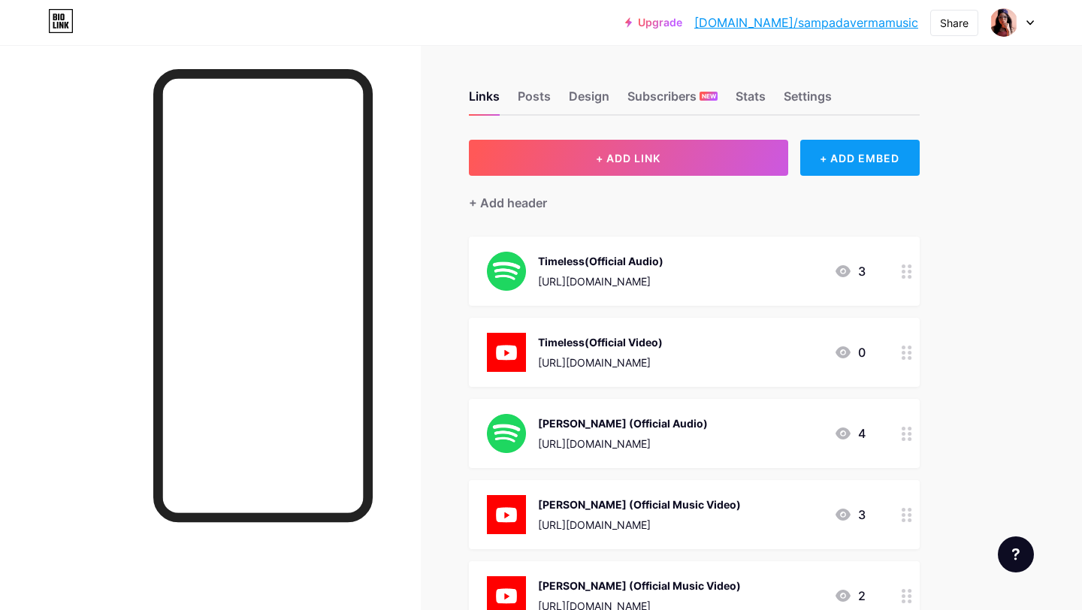
click at [819, 156] on div "+ ADD EMBED" at bounding box center [859, 158] width 119 height 36
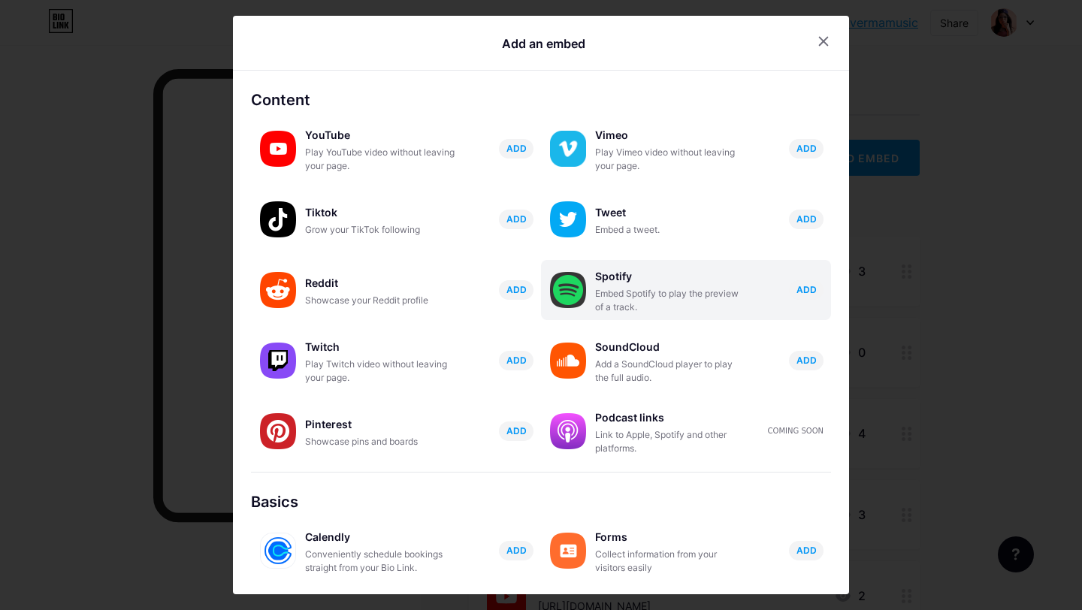
click at [657, 278] on div "Spotify" at bounding box center [670, 276] width 150 height 21
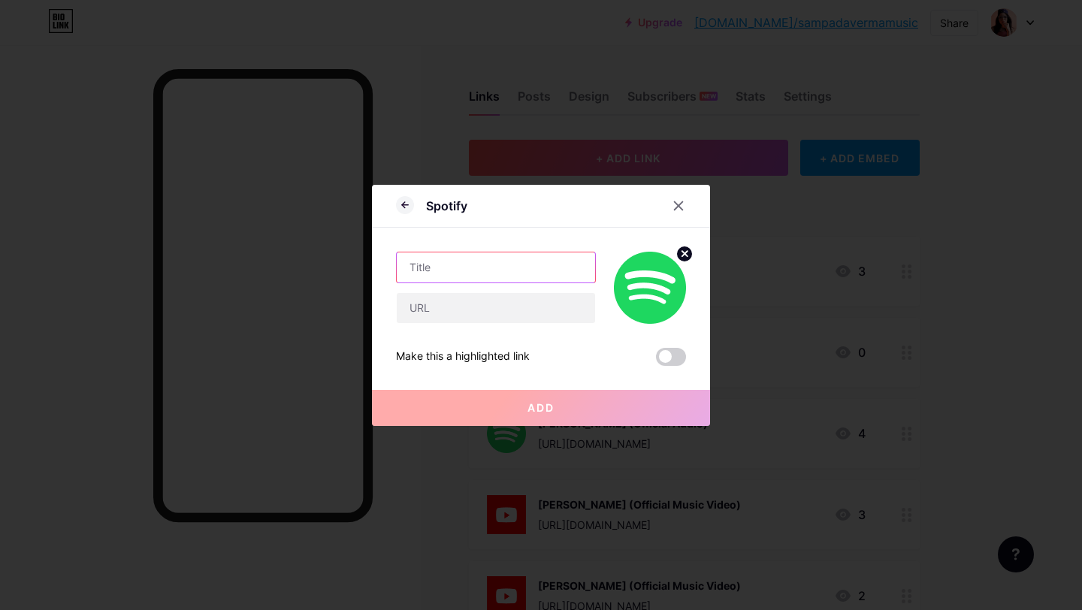
click at [524, 270] on input "text" at bounding box center [496, 267] width 198 height 30
click at [529, 301] on input "text" at bounding box center [496, 308] width 198 height 30
paste input "[URL][DOMAIN_NAME]"
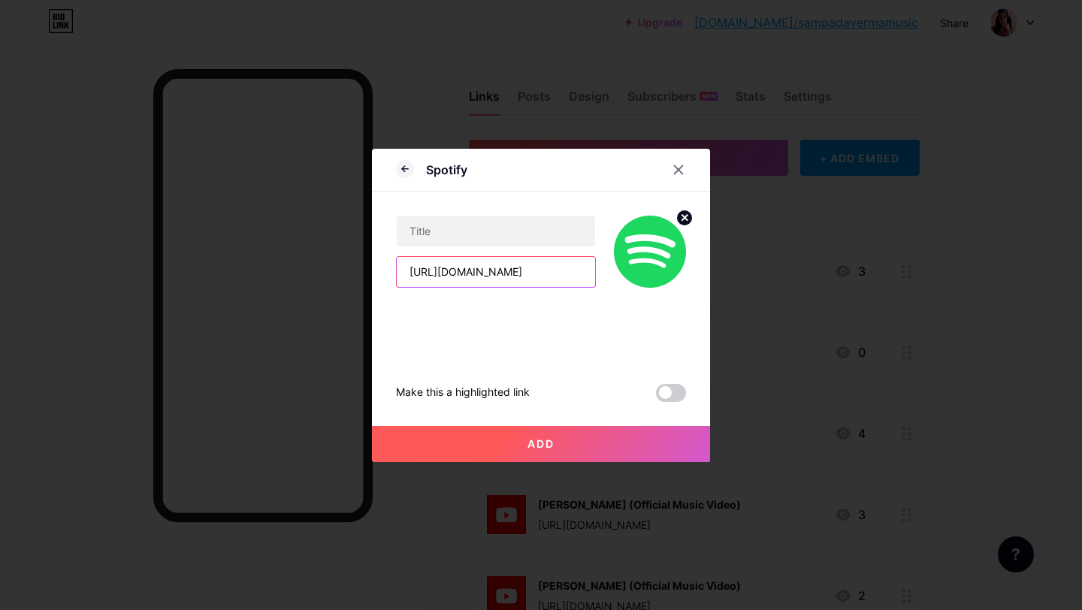
scroll to position [0, 293]
type input "[URL][DOMAIN_NAME]"
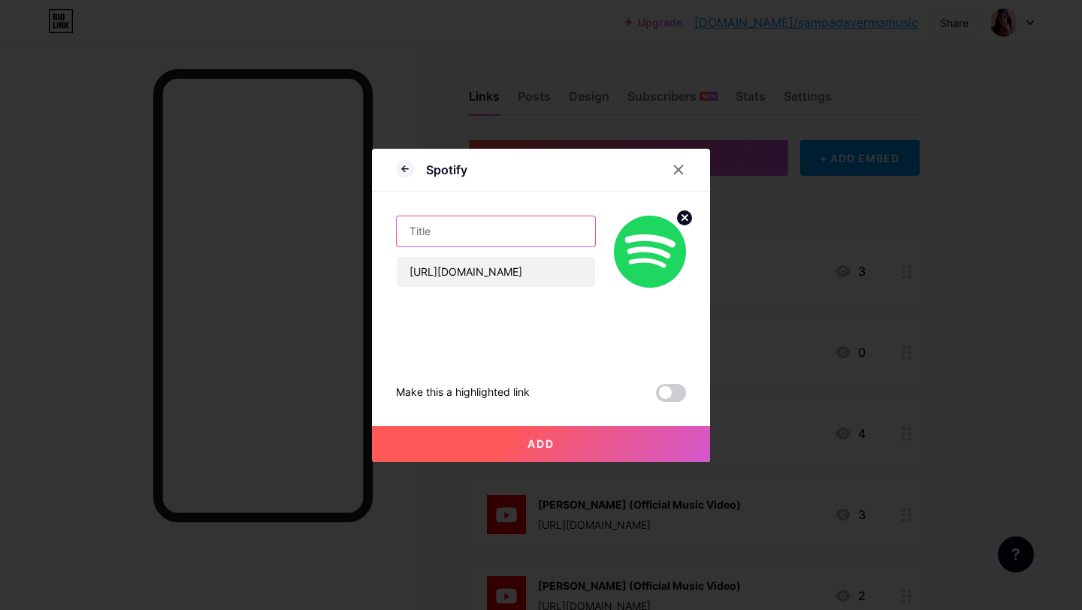
click at [500, 226] on input "text" at bounding box center [496, 231] width 198 height 30
type input "[PERSON_NAME] Mein [PERSON_NAME](Official Audio)"
click at [558, 445] on button "Add" at bounding box center [541, 444] width 338 height 36
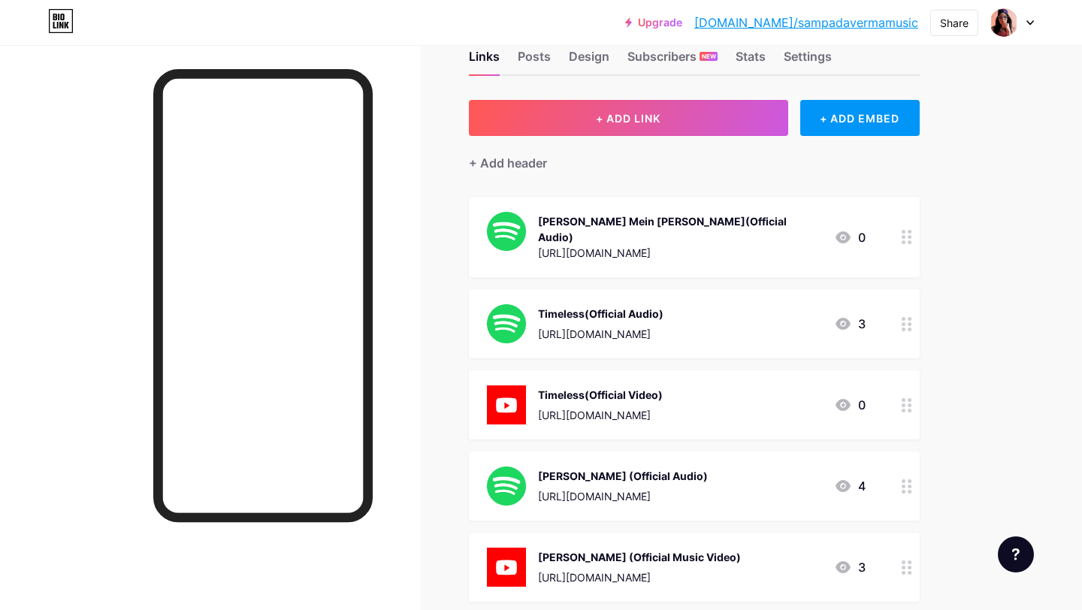
scroll to position [52, 0]
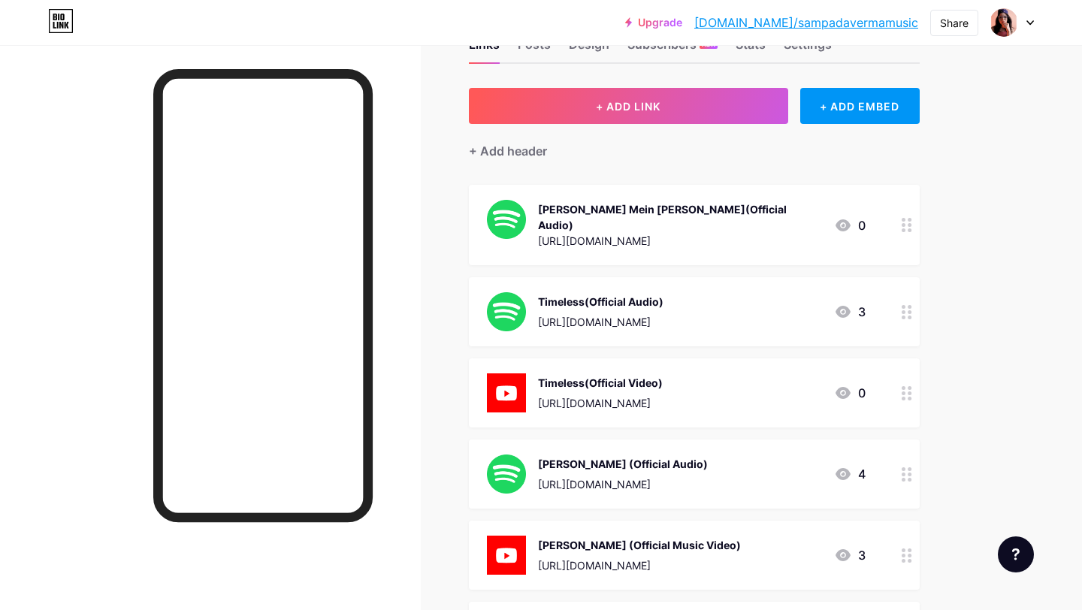
click at [591, 395] on div "[URL][DOMAIN_NAME]" at bounding box center [600, 403] width 125 height 16
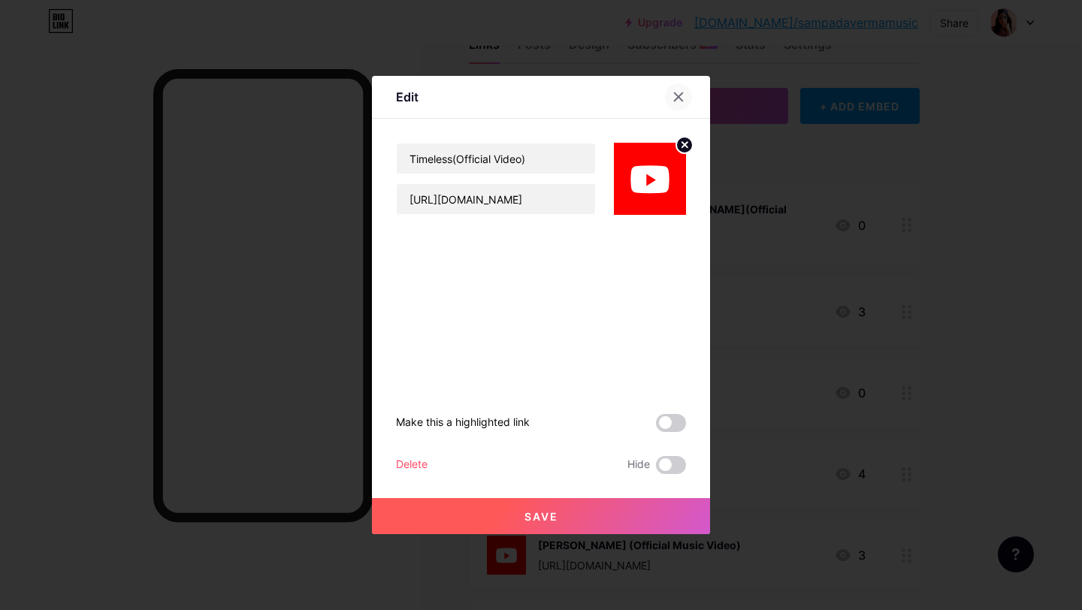
click at [681, 101] on icon at bounding box center [678, 97] width 12 height 12
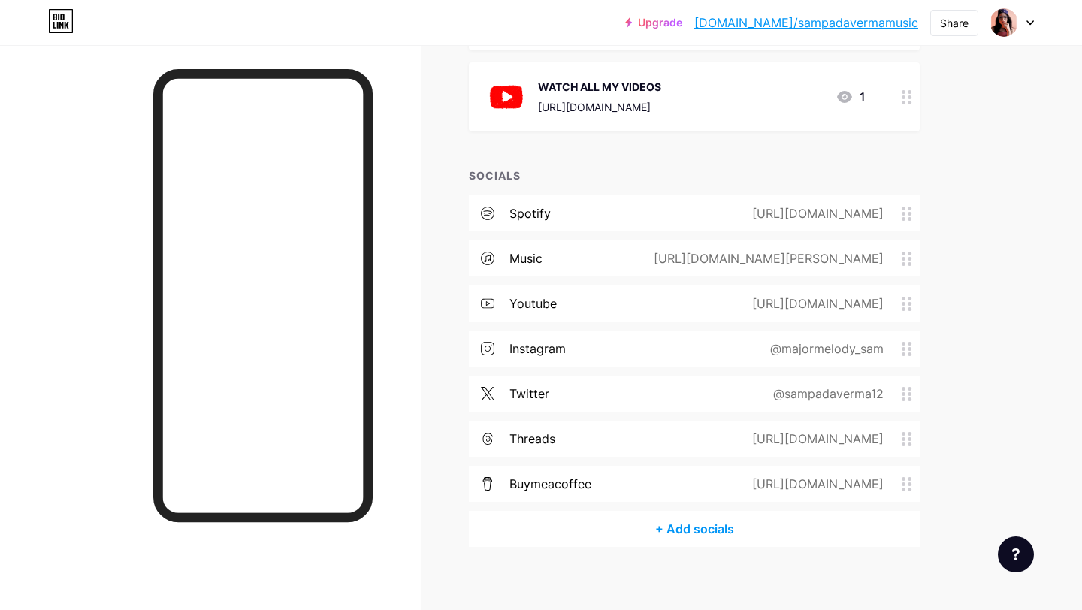
scroll to position [0, 0]
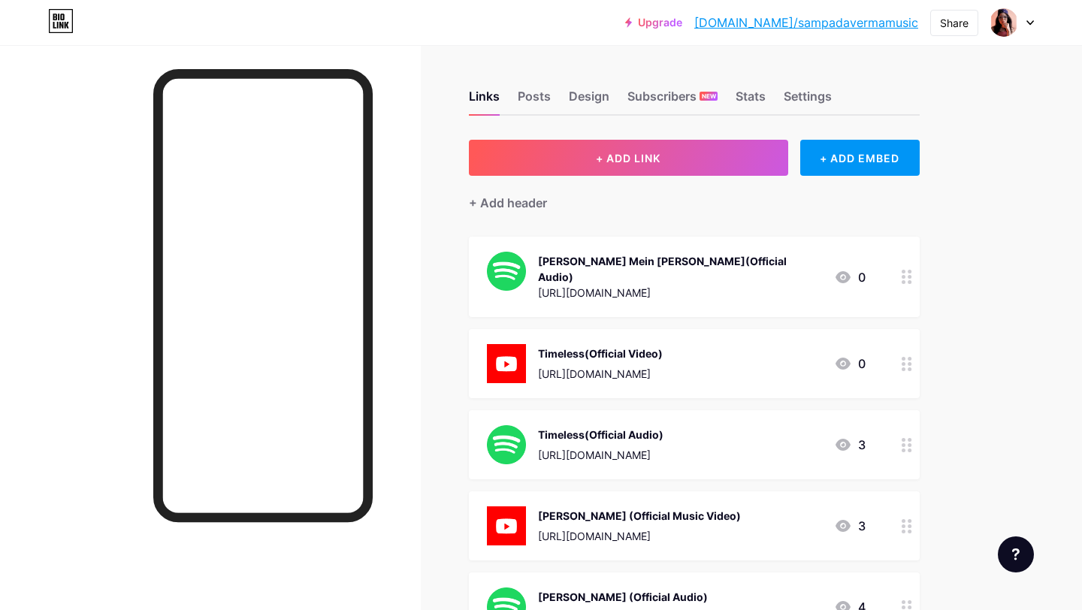
click at [906, 278] on div at bounding box center [907, 277] width 26 height 80
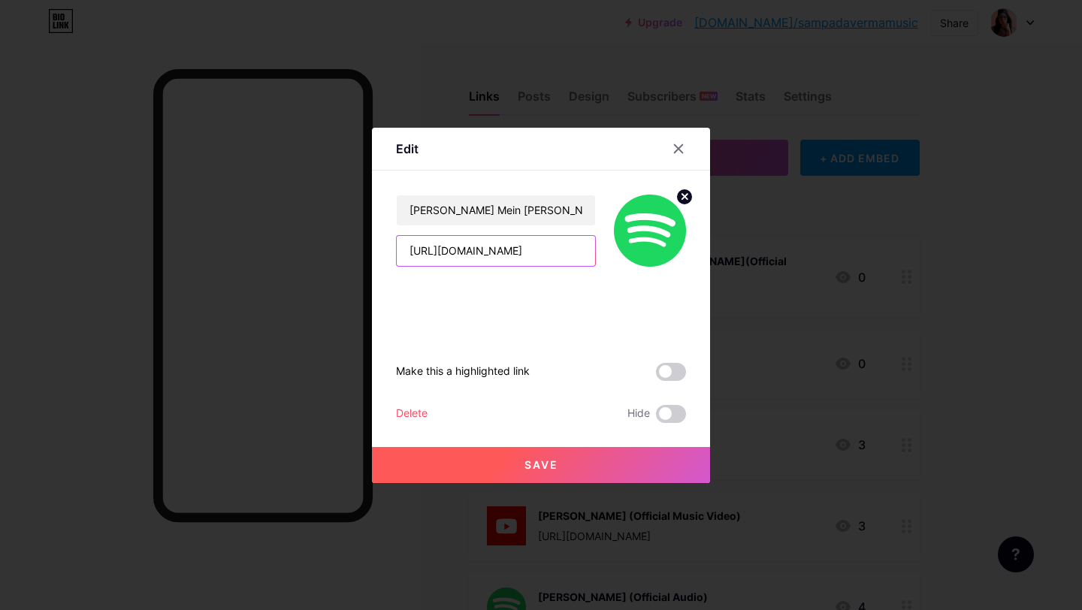
click at [536, 246] on input "https://open.spotify.com/album/66pLmPwYV0Em7NSzPieGDl?si=5vTl3DC2RsmAQbd6s_6hXg" at bounding box center [496, 251] width 198 height 30
click at [536, 246] on input "[URL][DOMAIN_NAME]" at bounding box center [496, 251] width 198 height 30
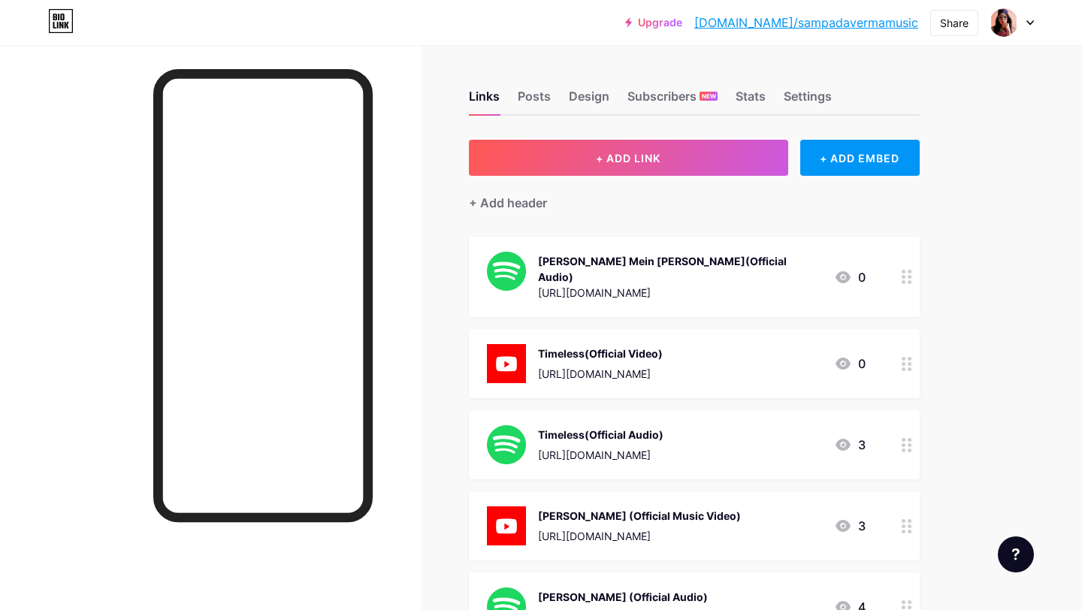
click at [903, 275] on circle at bounding box center [903, 277] width 4 height 4
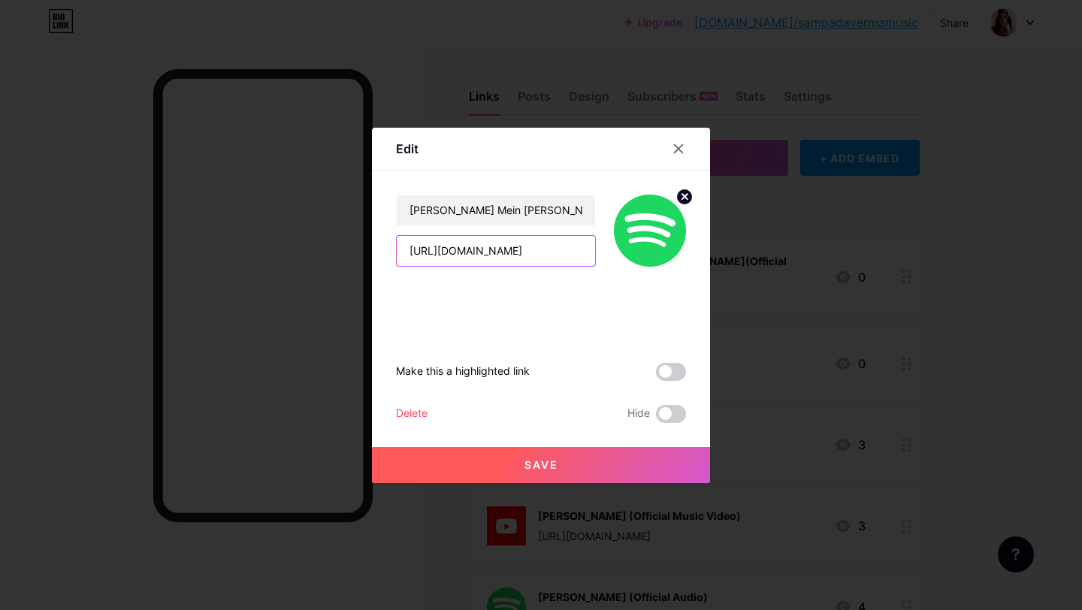
click at [503, 250] on input "https://open.spotify.com/album/66pLmPwYV0Em7NSzPieGDl?si=5vTl3DC2RsmAQbd6s_6hXg" at bounding box center [496, 251] width 198 height 30
click at [683, 139] on div at bounding box center [678, 148] width 27 height 27
